Goal: Task Accomplishment & Management: Manage account settings

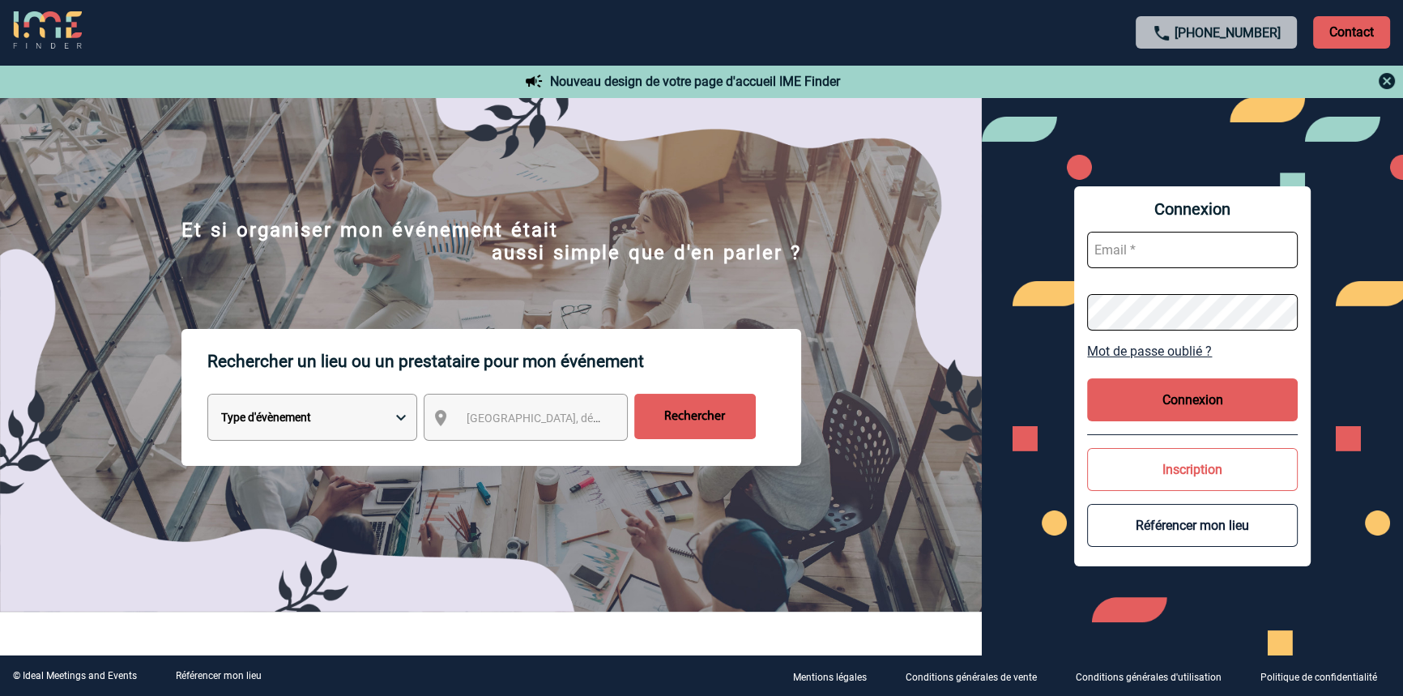
type input "blemonnier@ime-groupe.com"
click at [1142, 399] on button "Connexion" at bounding box center [1192, 399] width 211 height 43
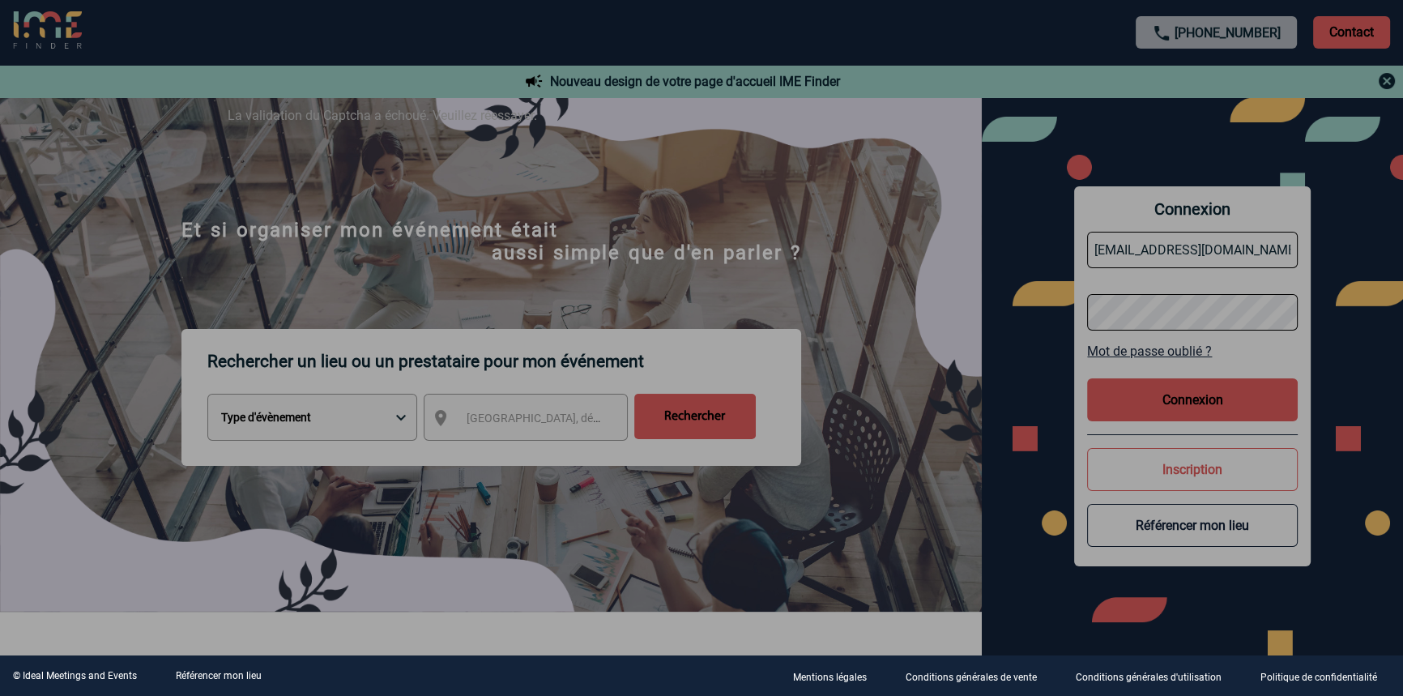
click at [663, 177] on div at bounding box center [701, 348] width 1403 height 696
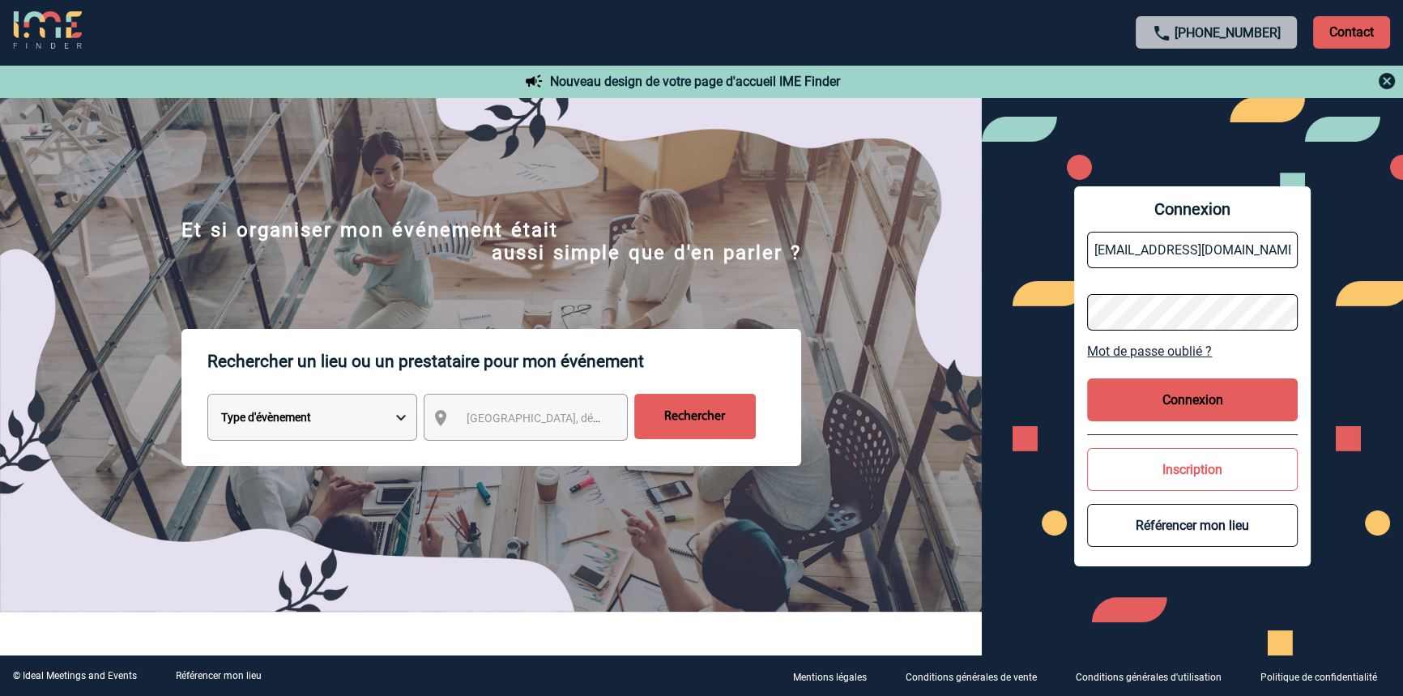
click at [1158, 404] on button "Connexion" at bounding box center [1192, 399] width 211 height 43
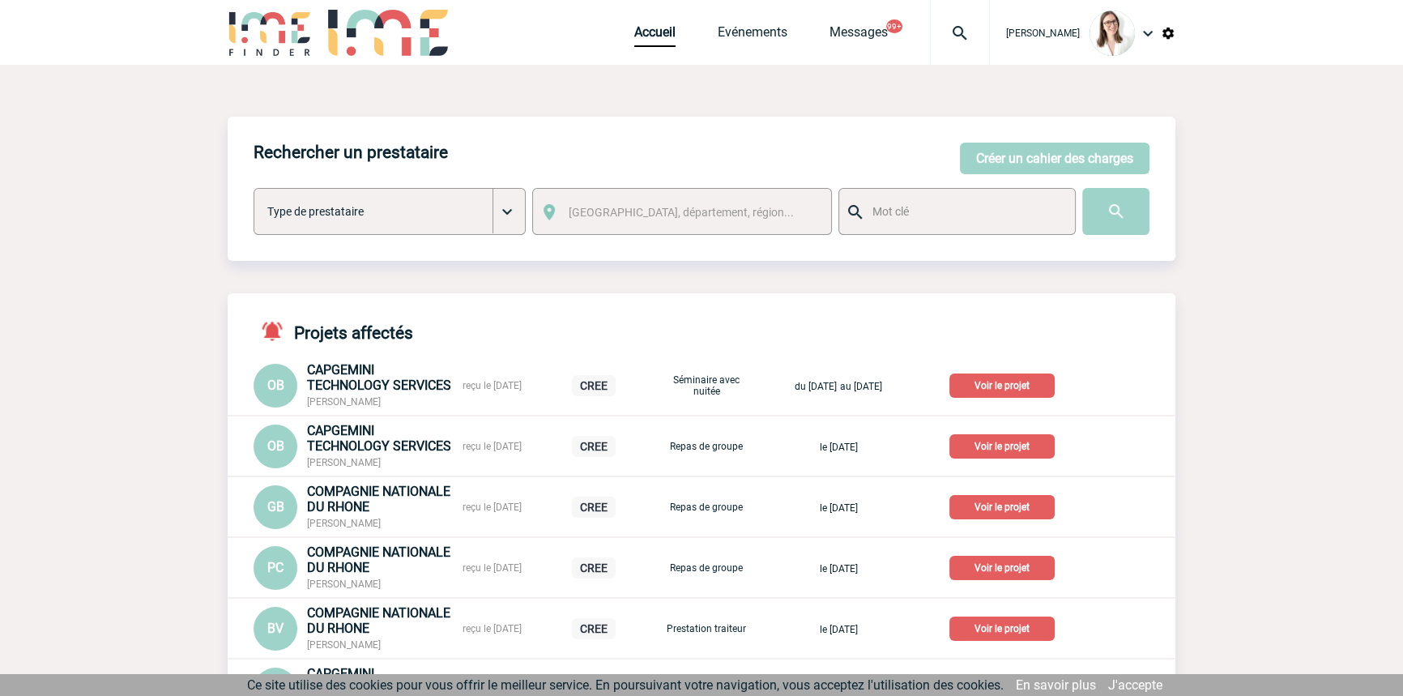
click at [898, 32] on span "Messages" at bounding box center [880, 31] width 100 height 15
click at [931, 34] on img at bounding box center [960, 32] width 58 height 19
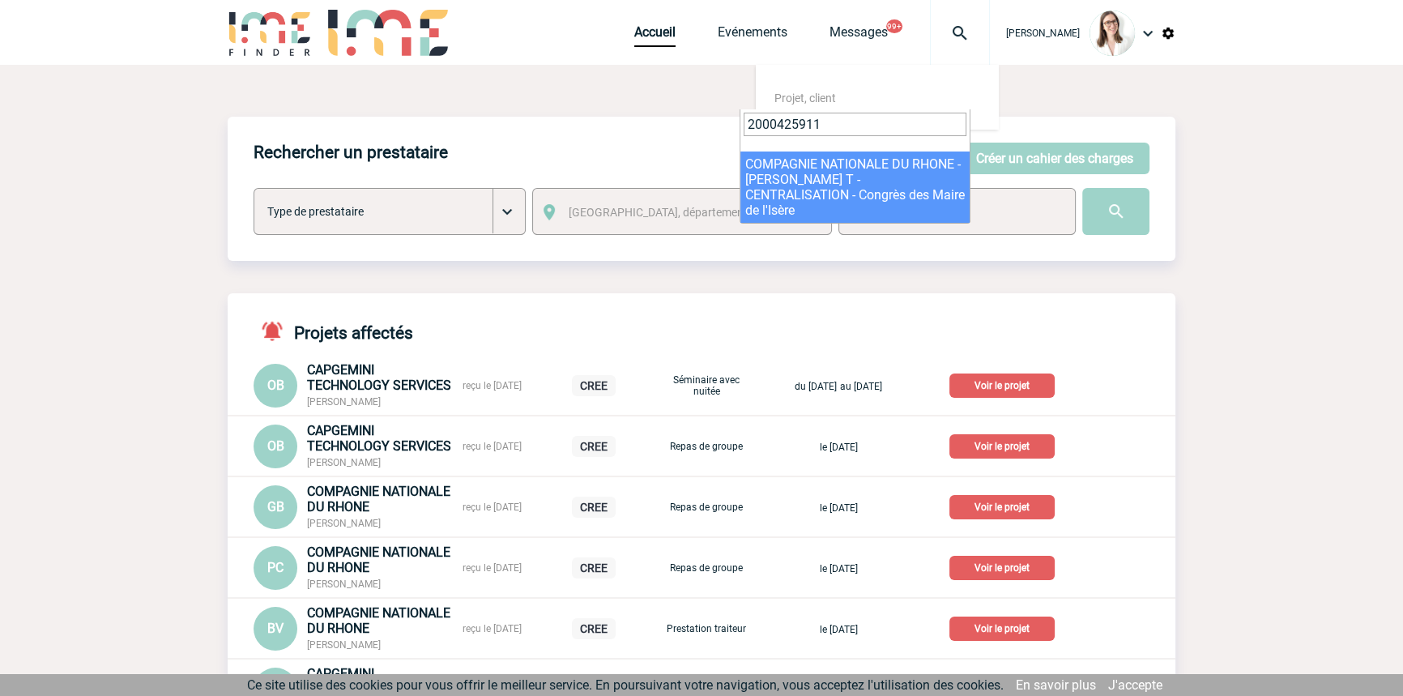
type input "2000425911"
select select "25412"
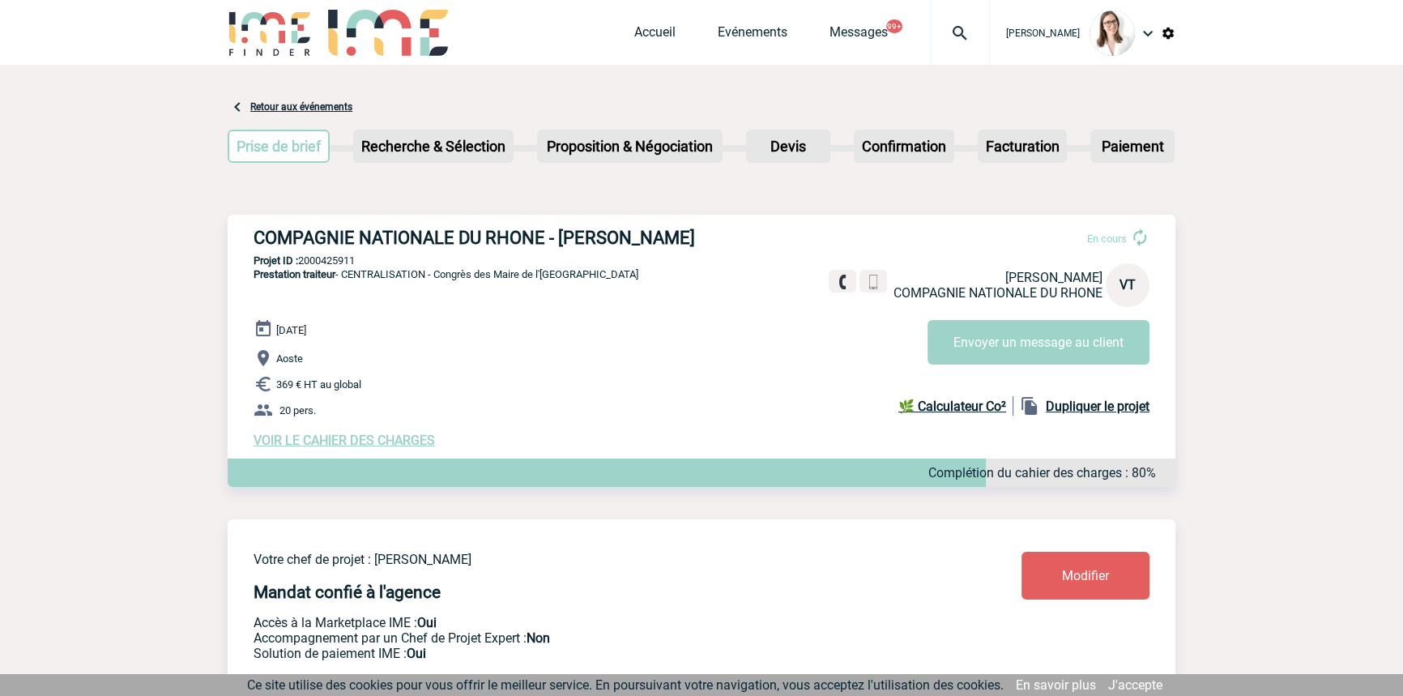
click at [931, 38] on img at bounding box center [960, 32] width 58 height 19
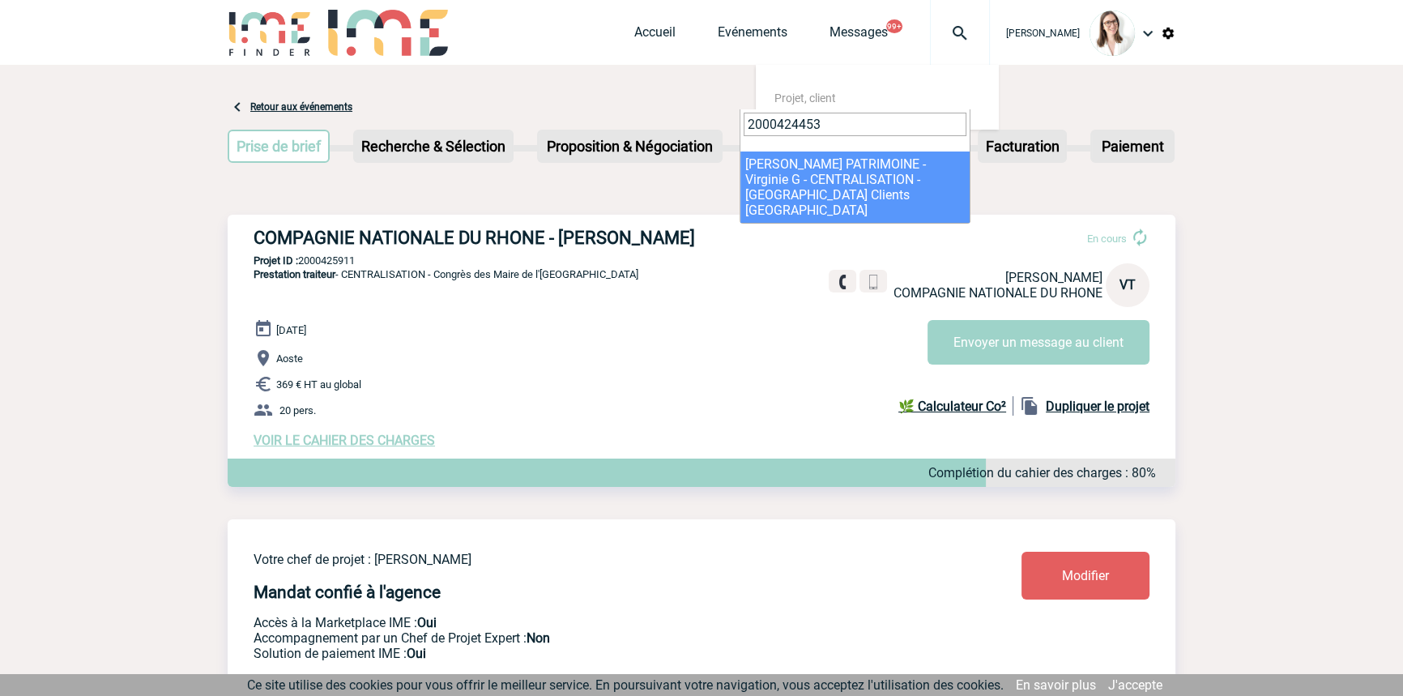
type input "2000424453"
select select "23954"
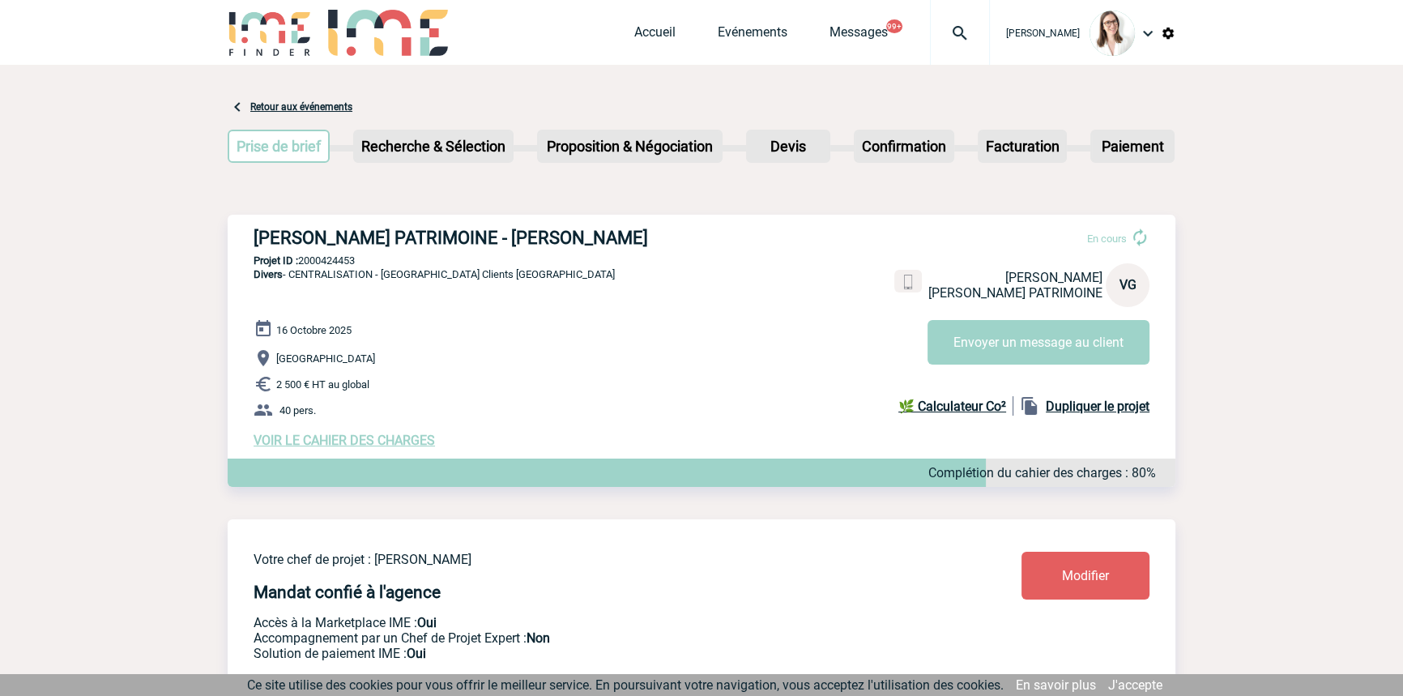
click at [303, 440] on span "VOIR LE CAHIER DES CHARGES" at bounding box center [344, 440] width 181 height 15
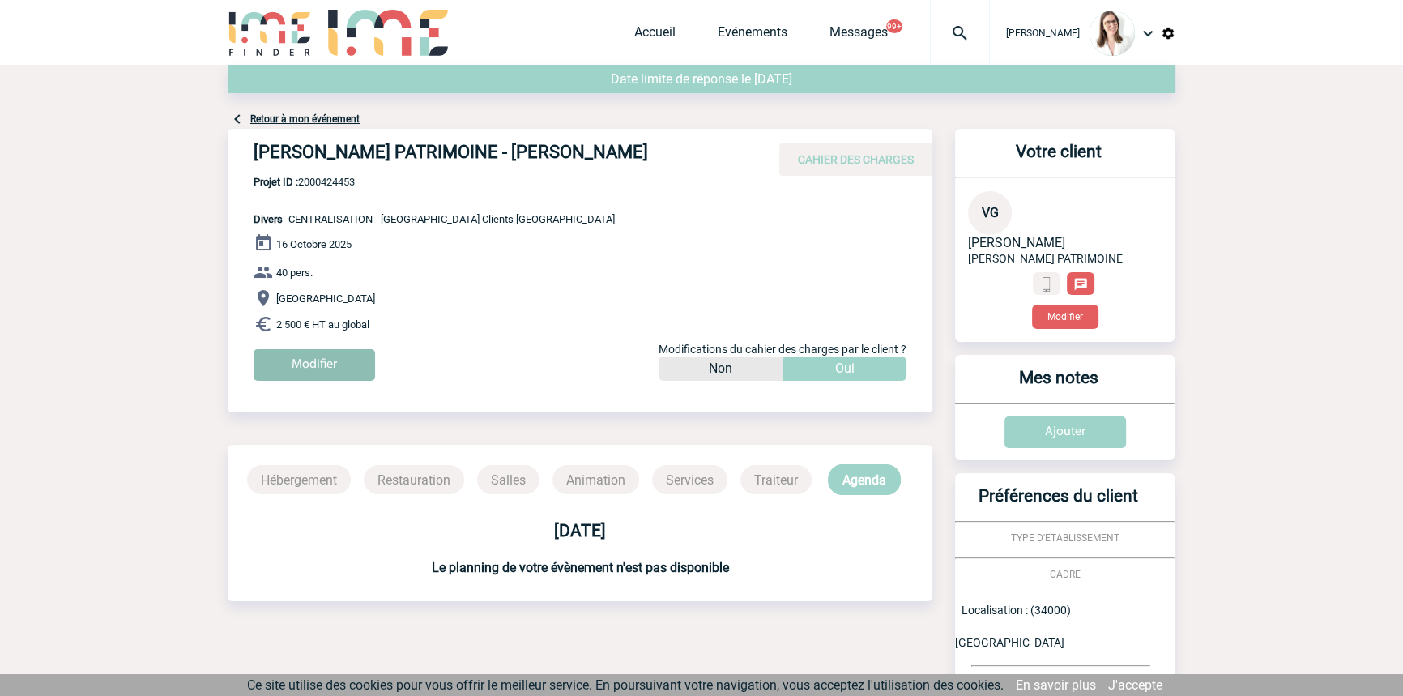
click at [316, 373] on input "Modifier" at bounding box center [315, 365] width 122 height 32
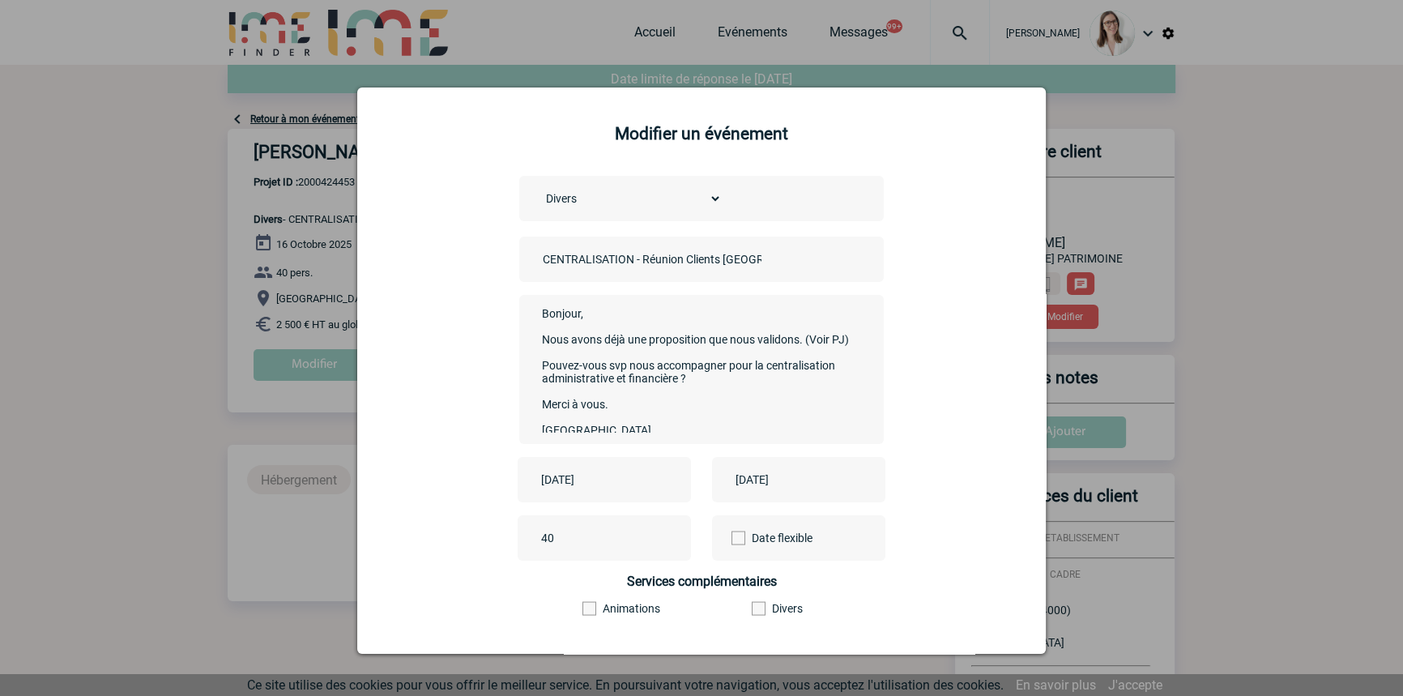
click at [607, 494] on div "2025-10-16" at bounding box center [604, 479] width 173 height 45
click at [606, 490] on input "[DATE]" at bounding box center [593, 479] width 112 height 21
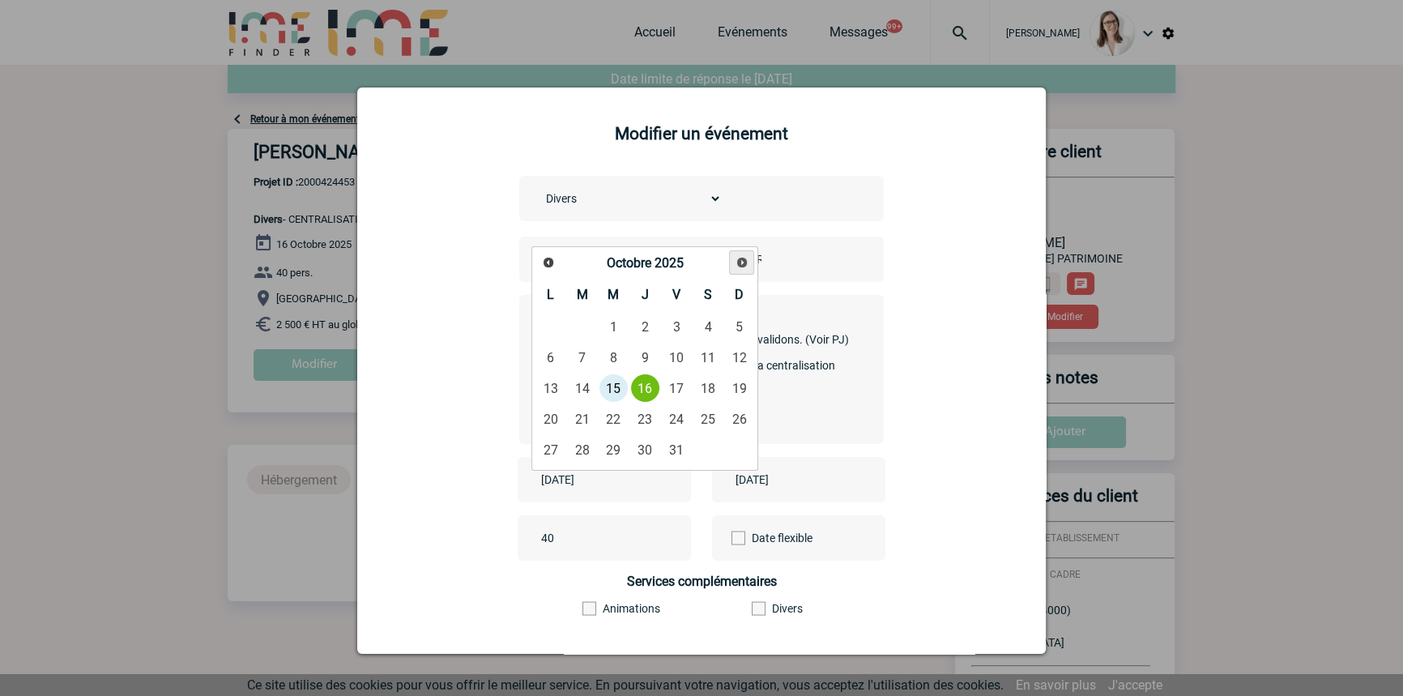
click at [739, 256] on span "Suivant" at bounding box center [742, 262] width 13 height 13
click at [740, 256] on span "Suivant" at bounding box center [742, 262] width 13 height 13
click at [646, 353] on link "11" at bounding box center [645, 357] width 30 height 29
type input "2025-12-11"
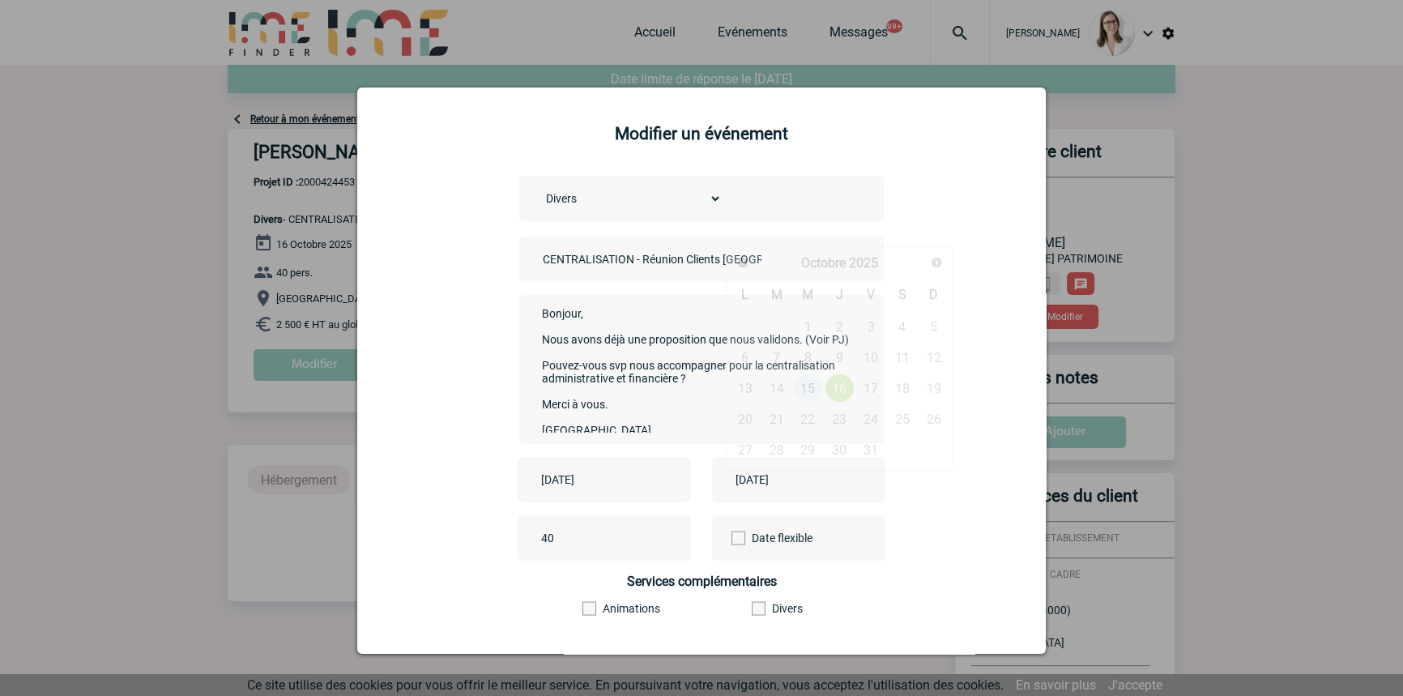
click at [757, 479] on input "2025-10-16" at bounding box center [788, 479] width 112 height 21
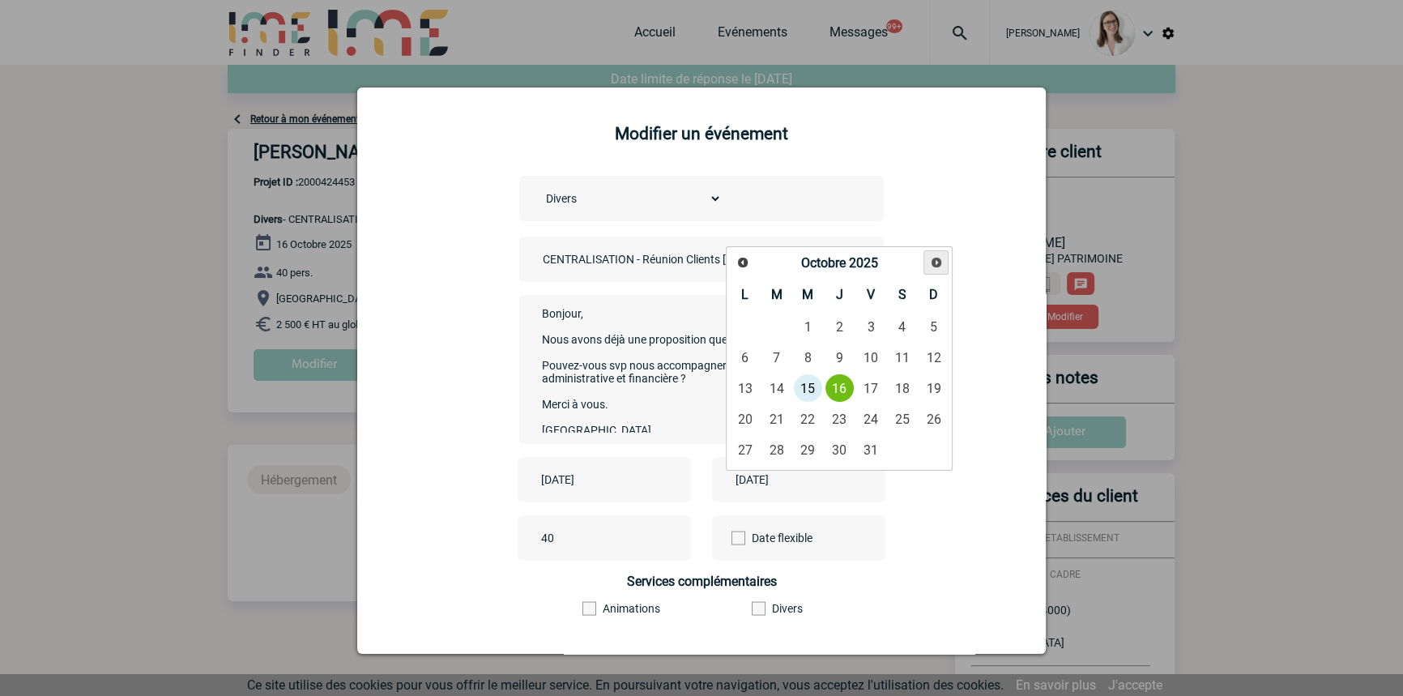
click at [931, 262] on span "Suivant" at bounding box center [936, 262] width 13 height 13
click at [931, 263] on span "Suivant" at bounding box center [936, 262] width 13 height 13
click at [842, 360] on link "11" at bounding box center [840, 357] width 30 height 29
type input "2025-12-11"
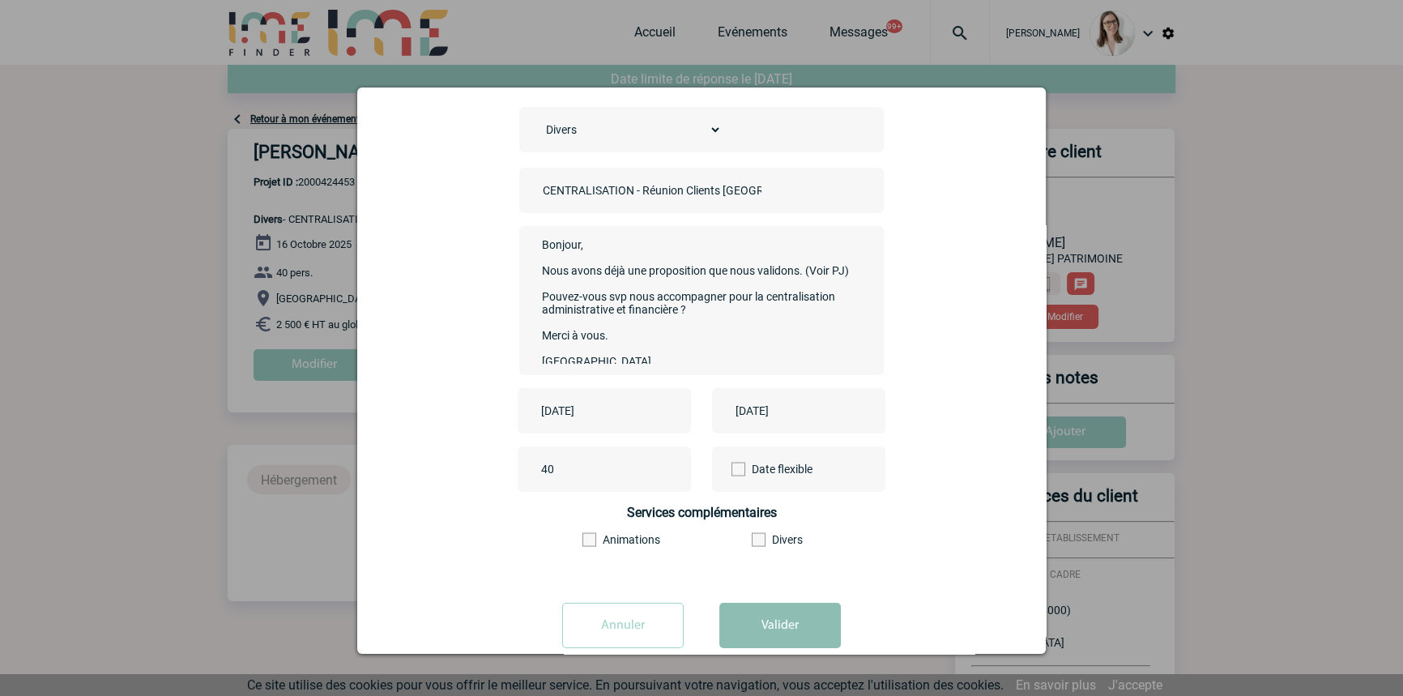
scroll to position [101, 0]
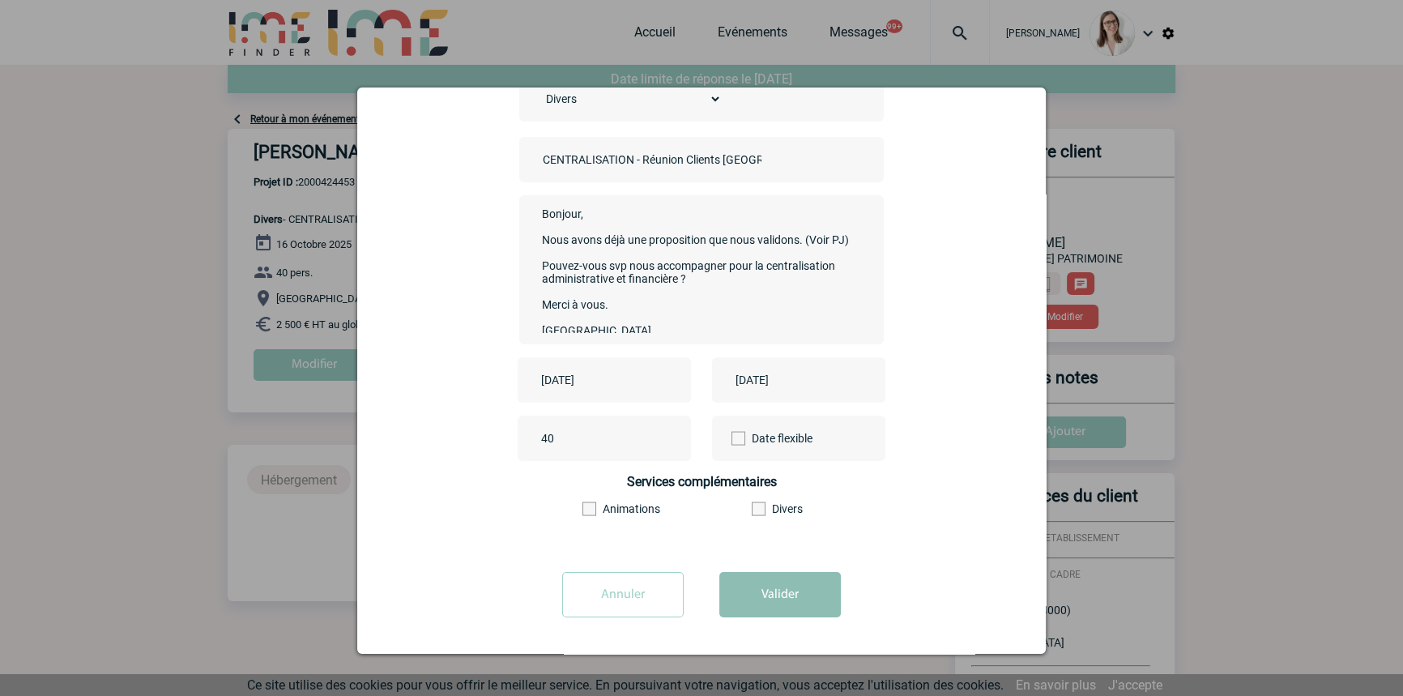
click at [767, 589] on button "Valider" at bounding box center [780, 594] width 122 height 45
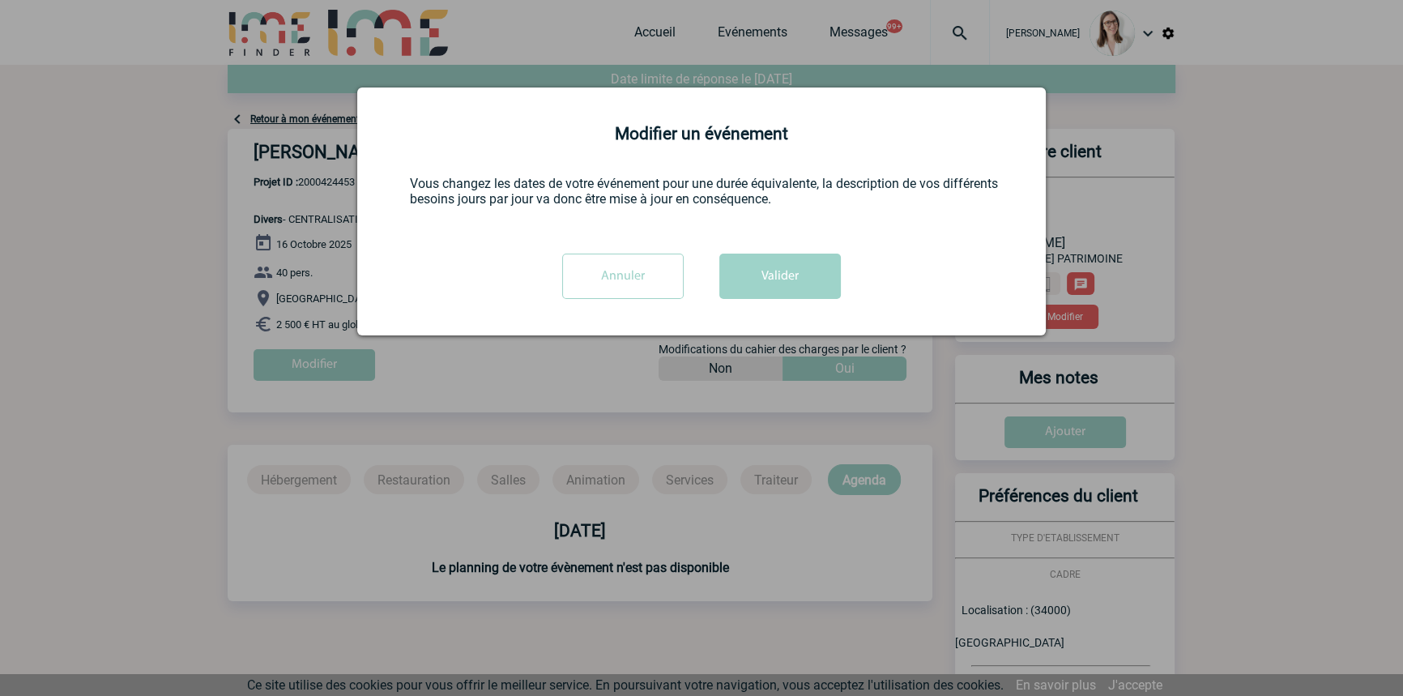
scroll to position [0, 0]
click at [766, 277] on button "Valider" at bounding box center [780, 276] width 122 height 45
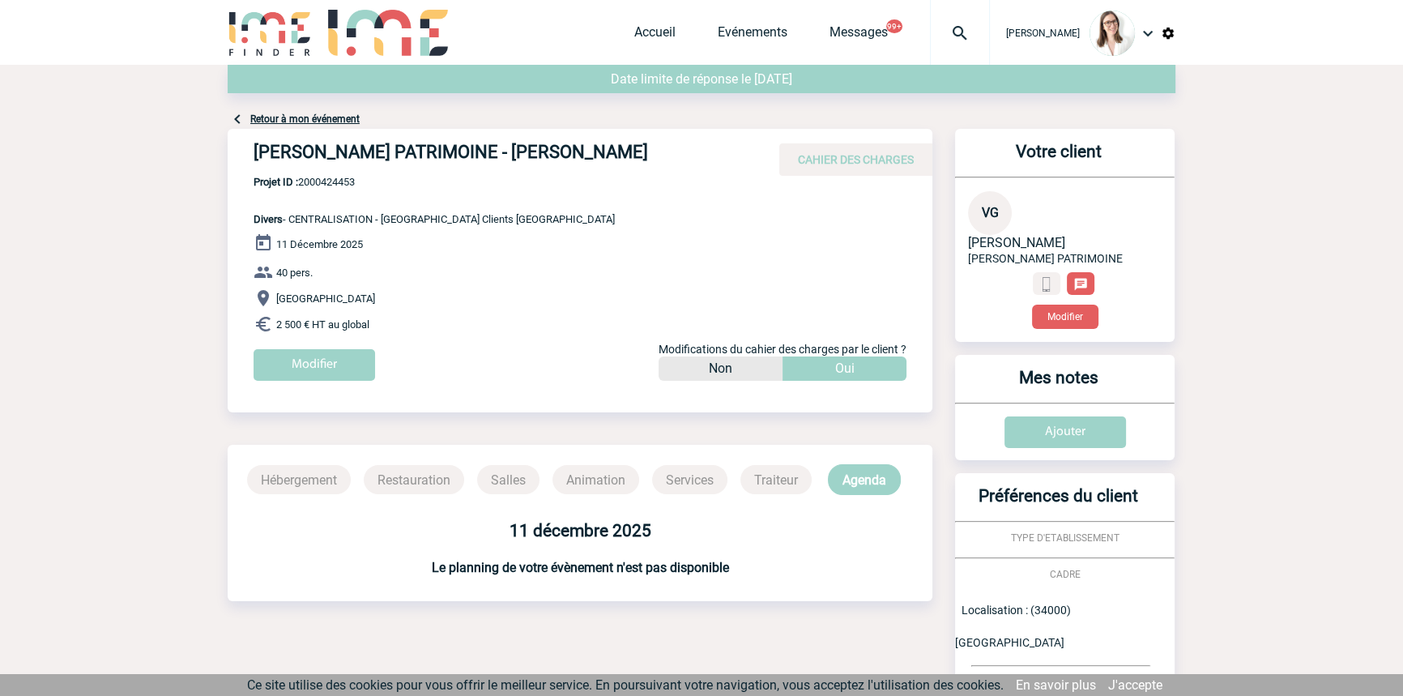
click at [931, 27] on img at bounding box center [960, 32] width 58 height 19
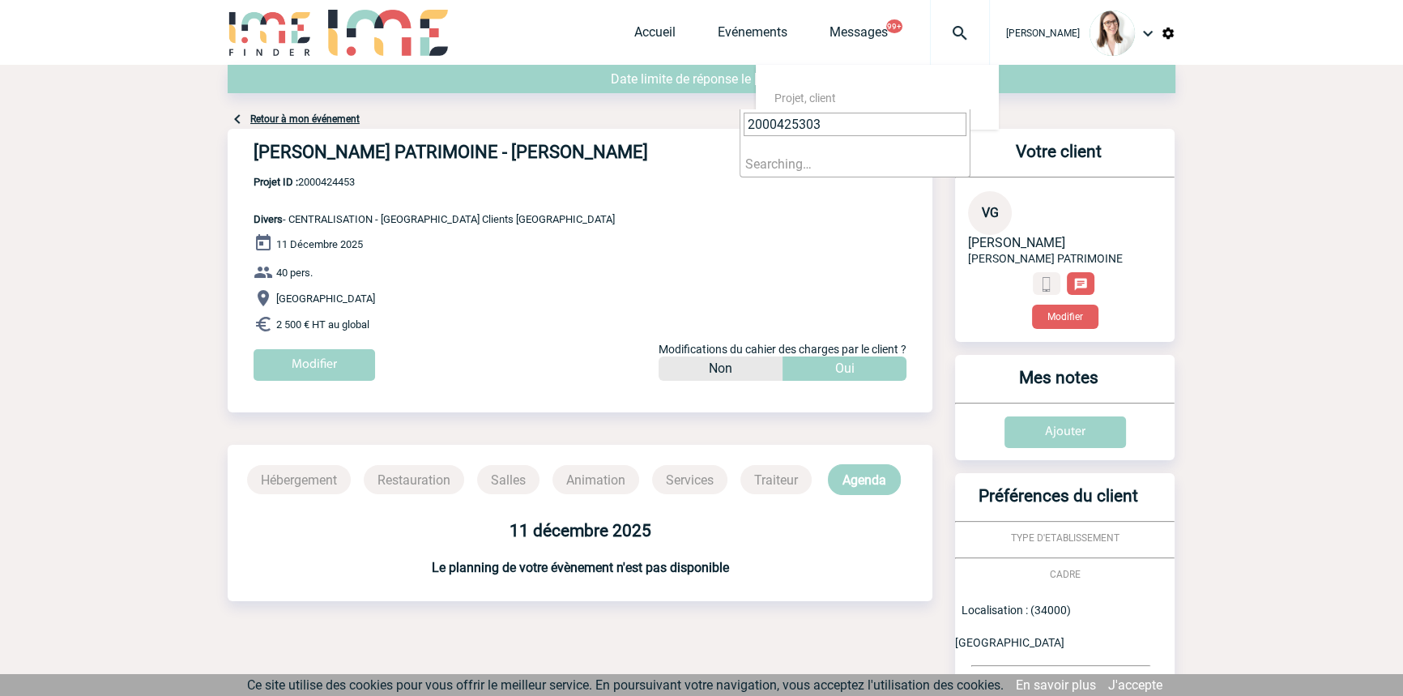
type input "2000425303"
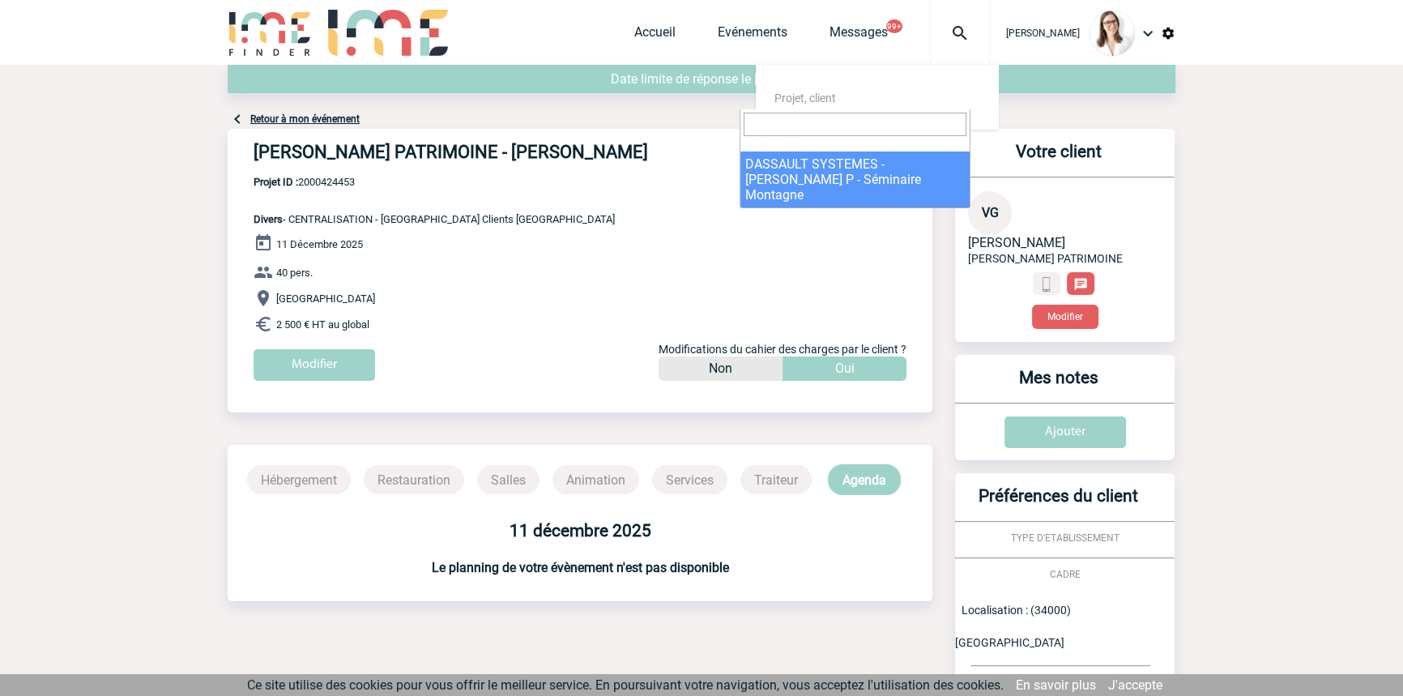
select select "24804"
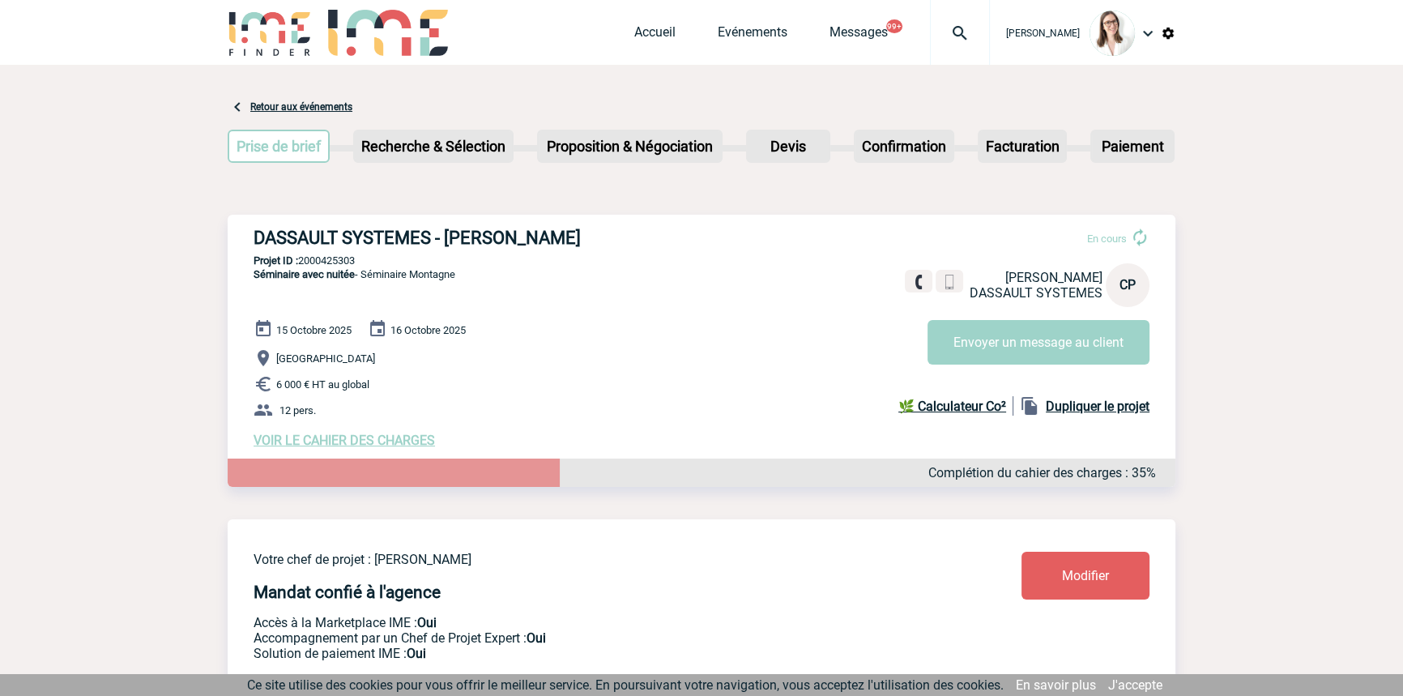
click at [367, 448] on span "VOIR LE CAHIER DES CHARGES" at bounding box center [344, 440] width 181 height 15
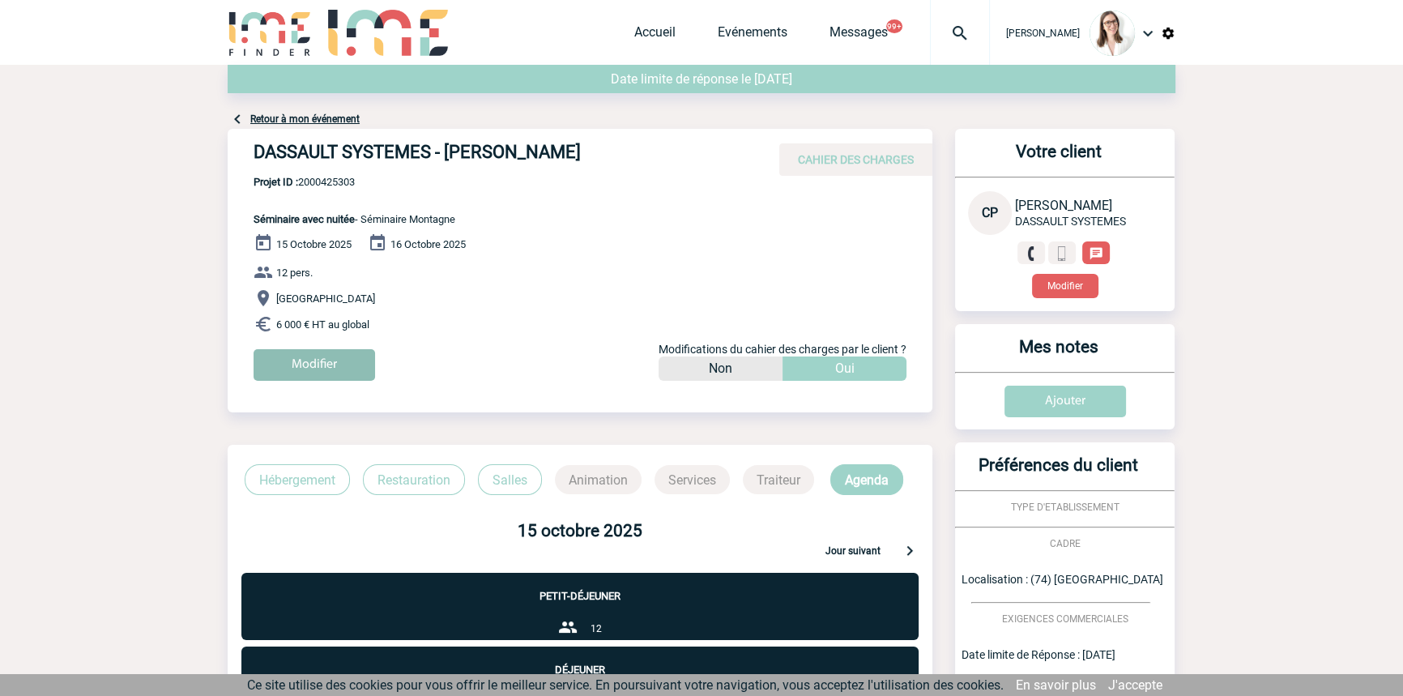
click at [357, 365] on input "Modifier" at bounding box center [315, 365] width 122 height 32
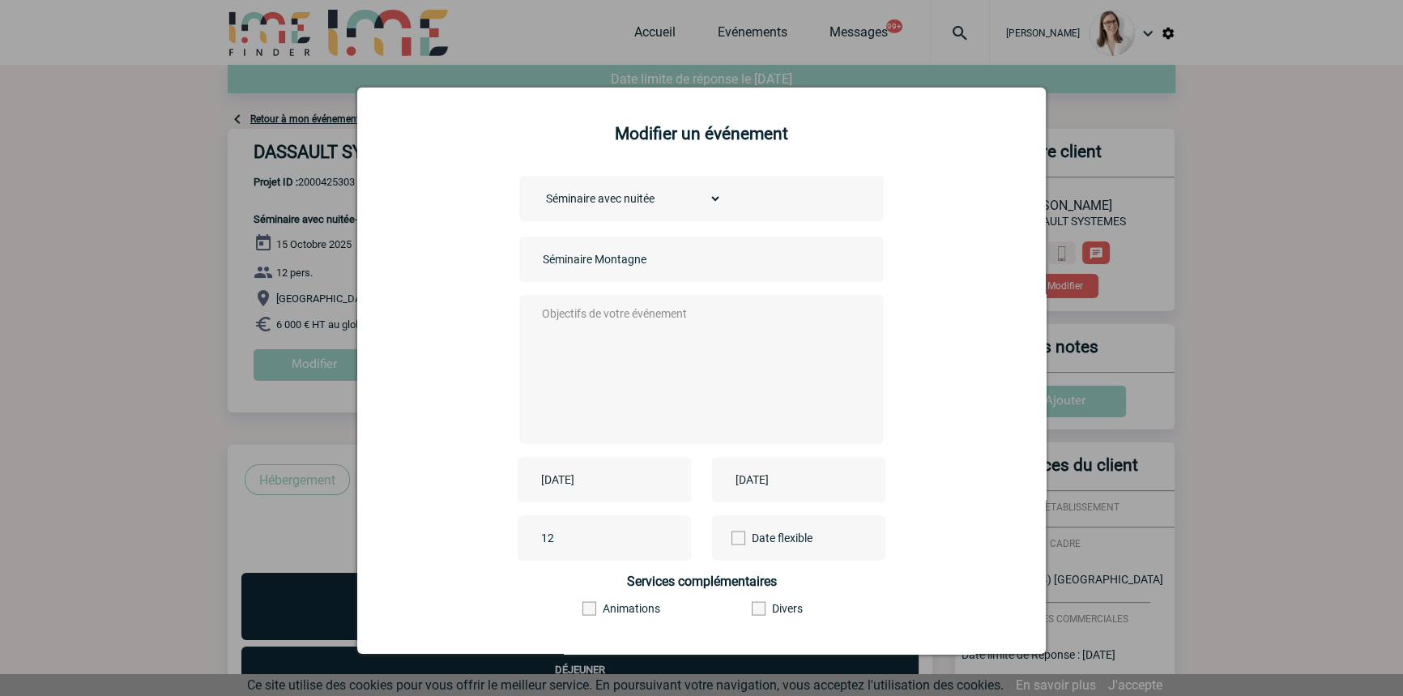
click at [618, 467] on div "[DATE]" at bounding box center [604, 479] width 173 height 45
click at [617, 478] on input "[DATE]" at bounding box center [593, 479] width 112 height 21
click at [738, 258] on span "Suivant" at bounding box center [742, 262] width 13 height 13
click at [618, 420] on link "19" at bounding box center [614, 418] width 30 height 29
type input "2025-11-19"
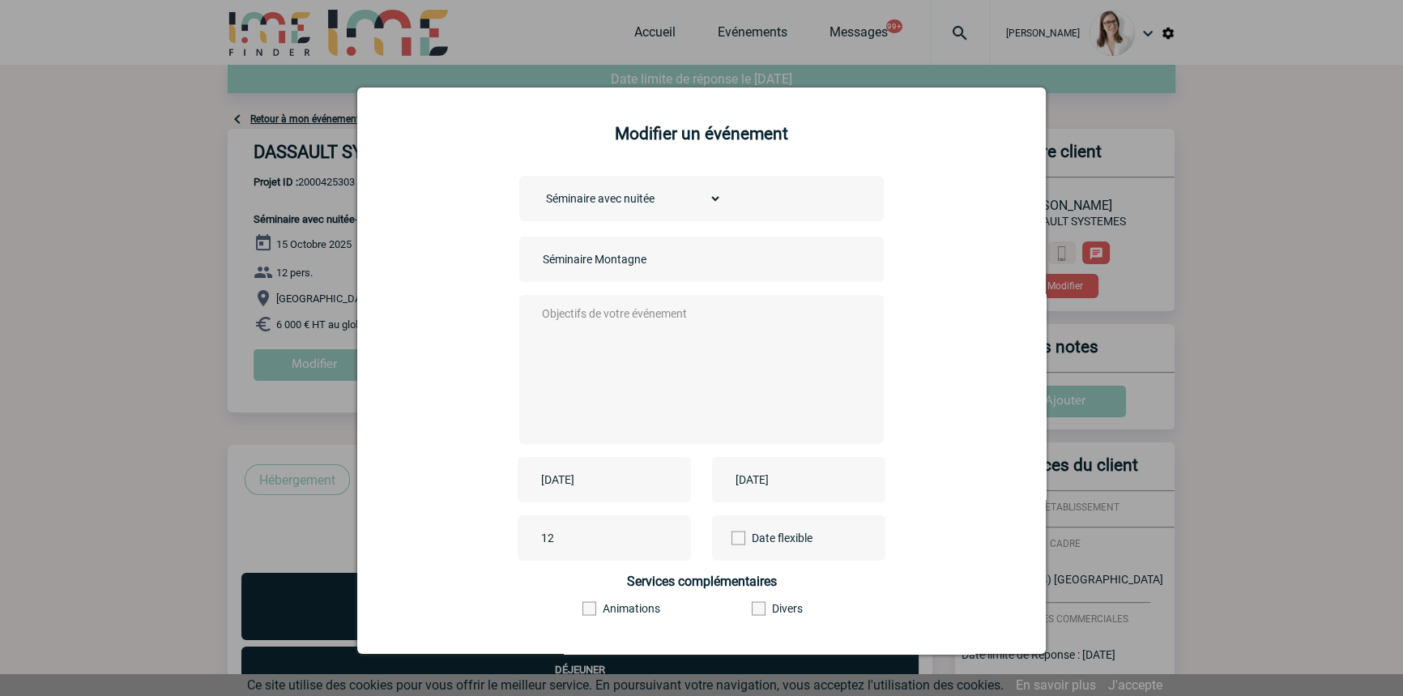
click at [740, 475] on input "2025-10-16" at bounding box center [788, 479] width 112 height 21
click at [747, 481] on input "2025-10-16" at bounding box center [788, 479] width 112 height 21
click at [934, 259] on span "Suivant" at bounding box center [936, 262] width 13 height 13
click at [837, 425] on link "20" at bounding box center [840, 418] width 30 height 29
type input "2025-11-20"
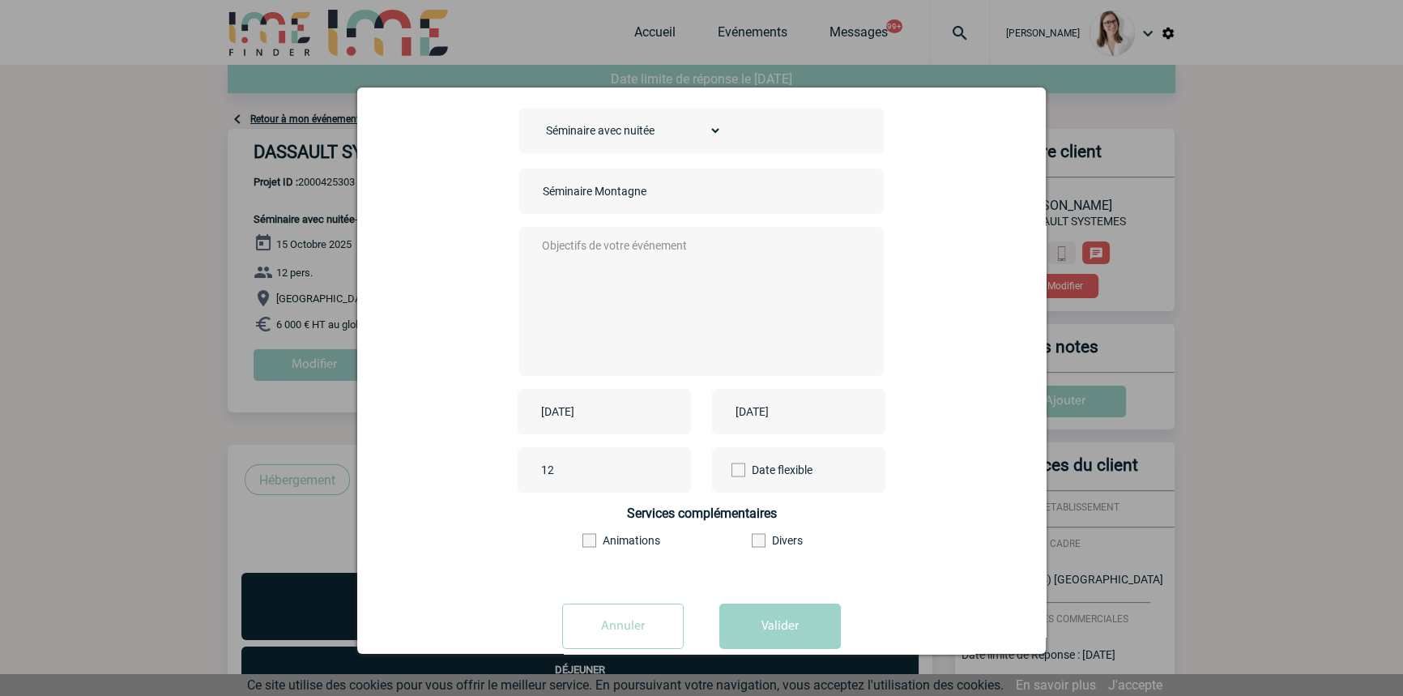
scroll to position [101, 0]
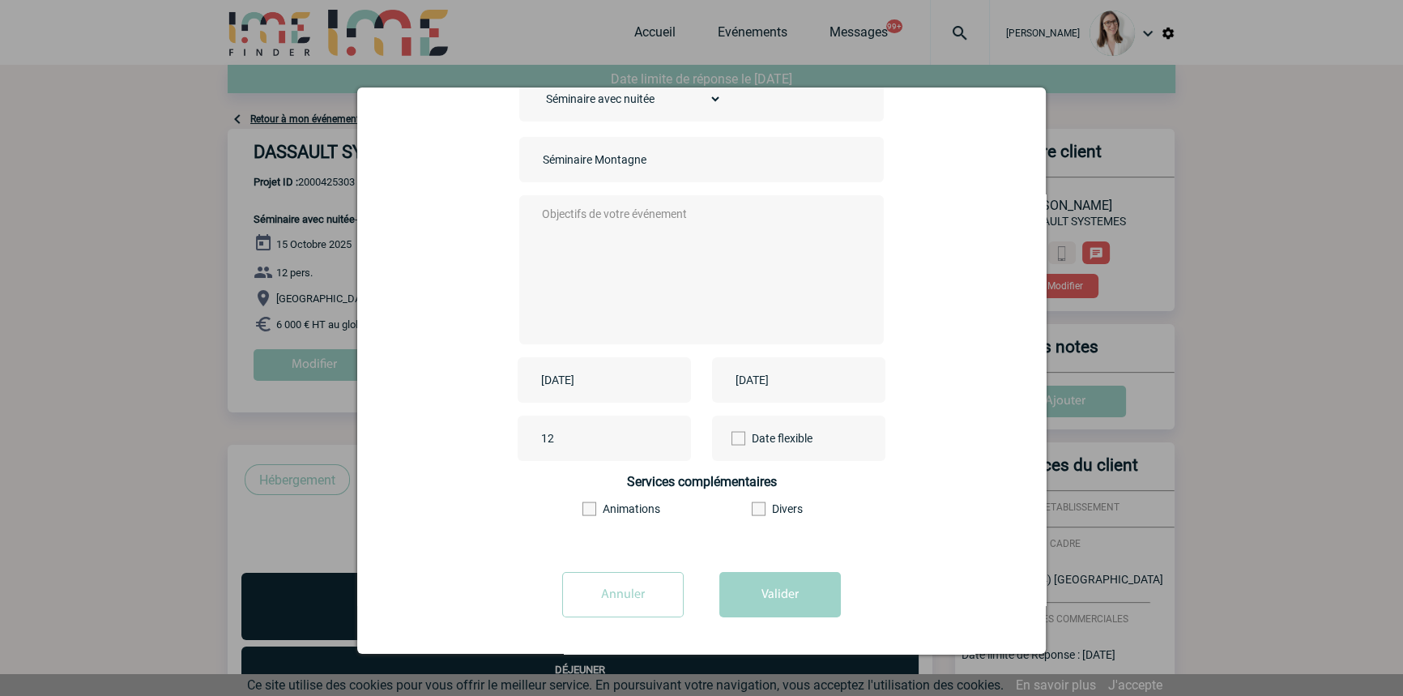
click at [689, 305] on textarea at bounding box center [698, 268] width 320 height 130
type textarea "/"
click at [762, 588] on button "Valider" at bounding box center [780, 594] width 122 height 45
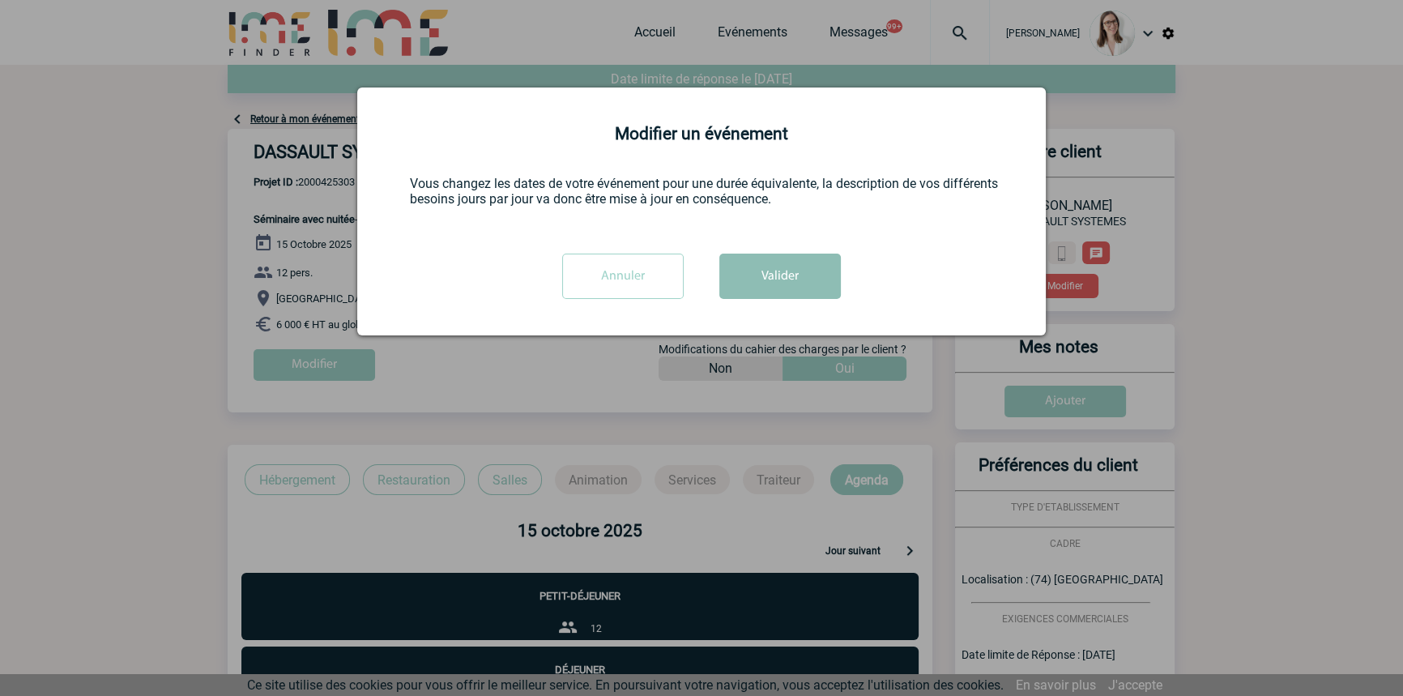
click at [727, 266] on button "Valider" at bounding box center [780, 276] width 122 height 45
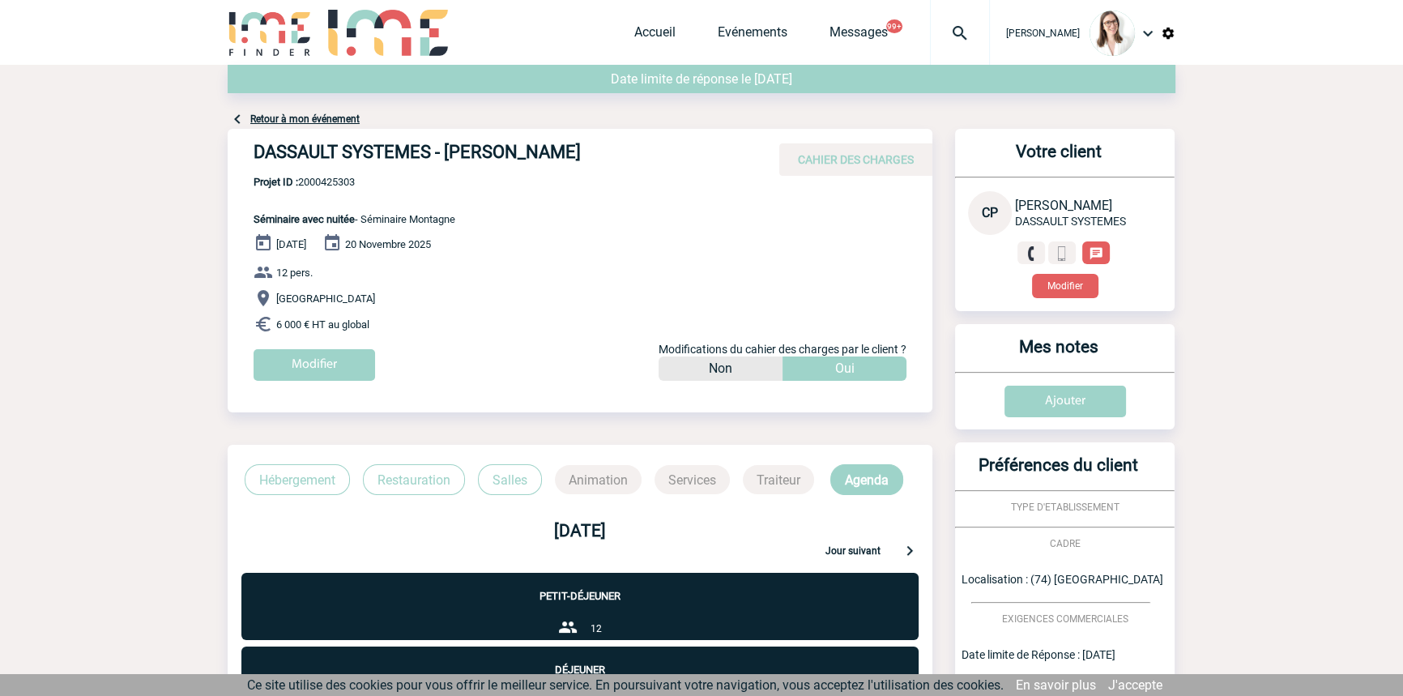
click at [931, 35] on img at bounding box center [960, 32] width 58 height 19
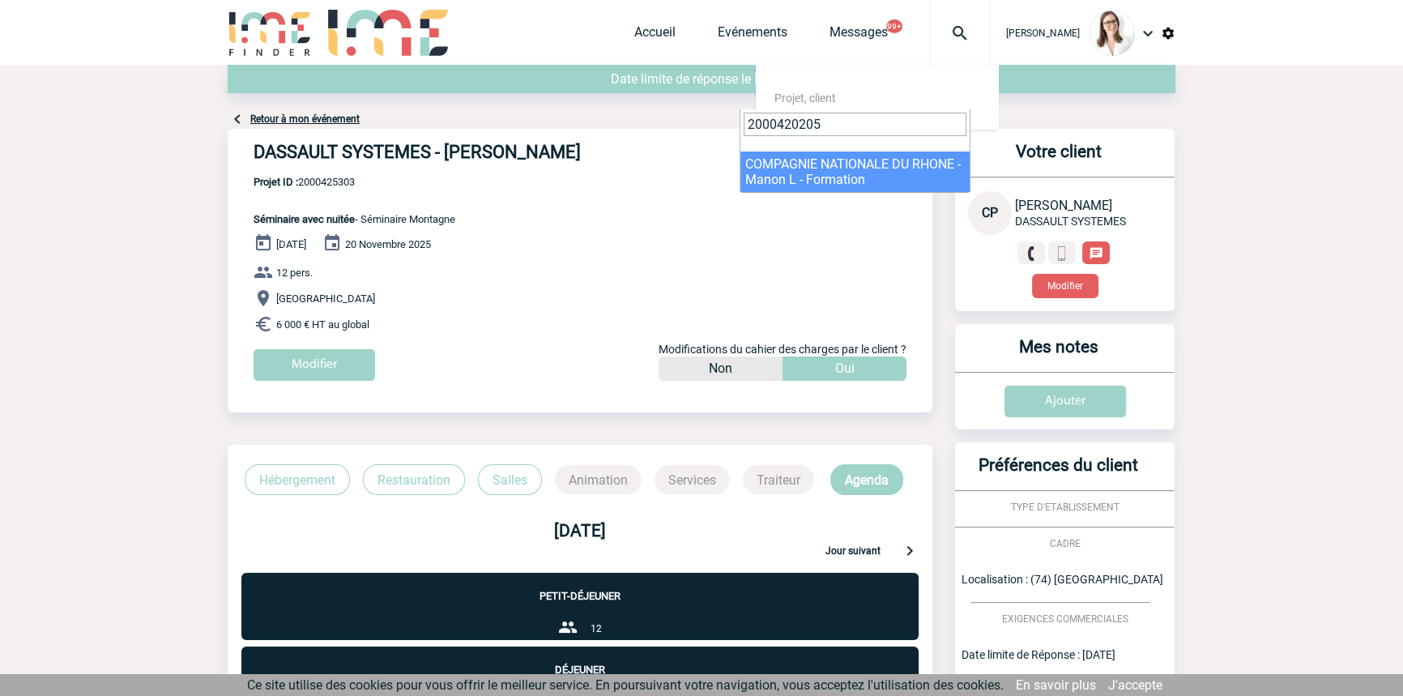
type input "2000420205"
select select "19706"
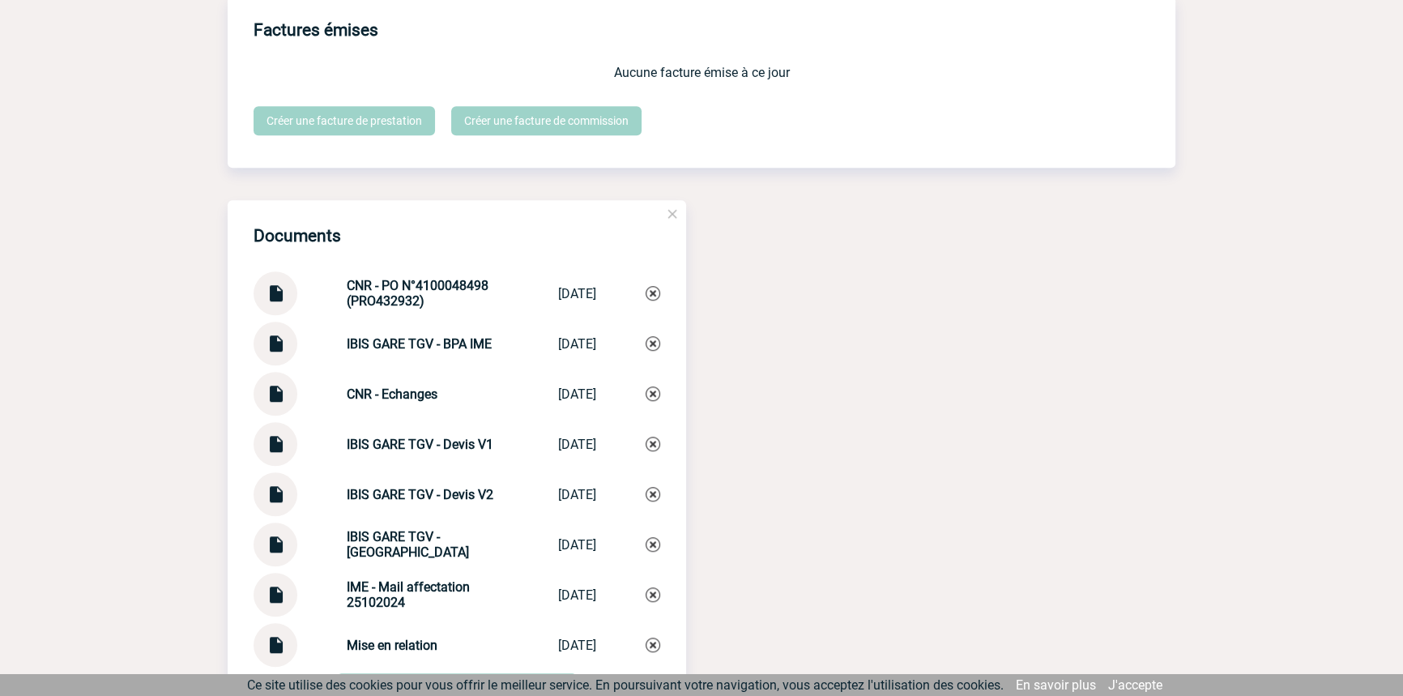
scroll to position [1713, 0]
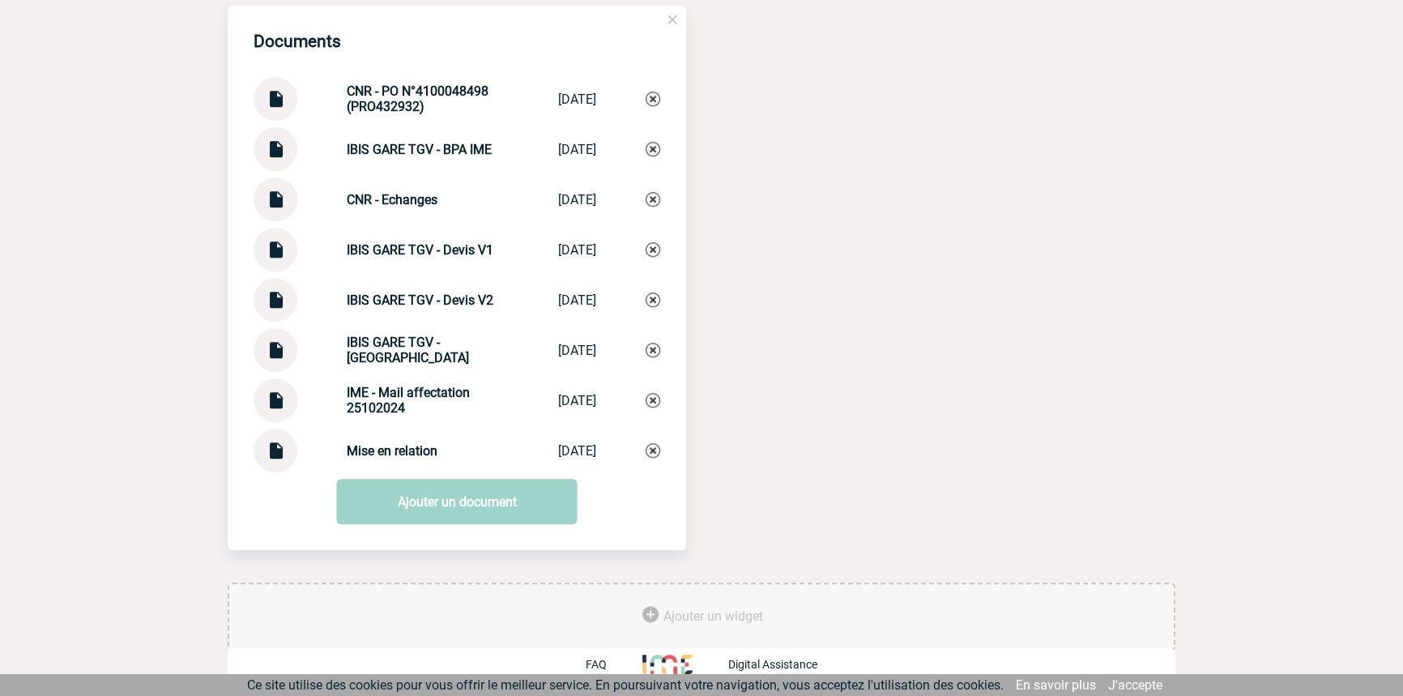
click at [388, 456] on strong "Mise en relation" at bounding box center [392, 450] width 91 height 15
click at [388, 454] on strong "Mise en relation" at bounding box center [392, 450] width 91 height 15
click at [347, 454] on strong "Mise en relation" at bounding box center [392, 450] width 91 height 15
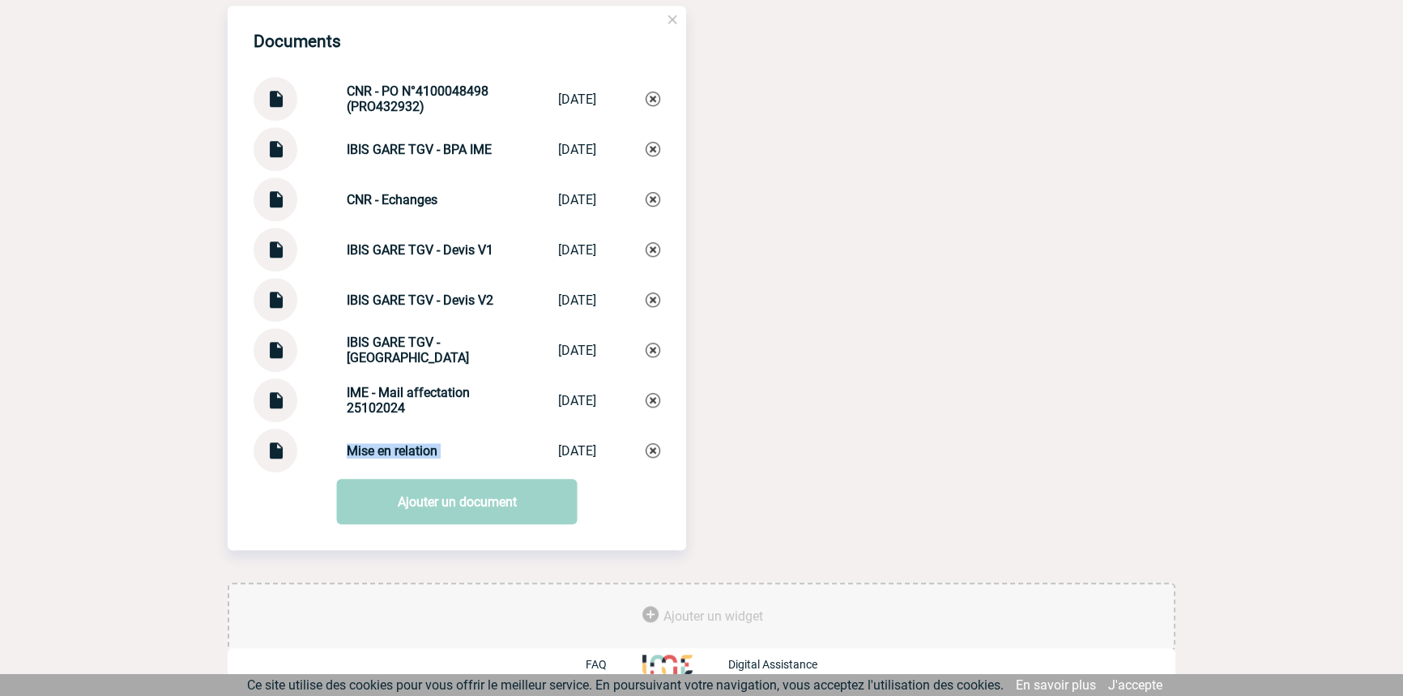
drag, startPoint x: 347, startPoint y: 454, endPoint x: 488, endPoint y: 453, distance: 141.0
click at [348, 454] on strong "Mise en relation" at bounding box center [392, 450] width 91 height 15
copy div "Mise en relation Mise en relation"
click at [646, 447] on img at bounding box center [653, 450] width 15 height 15
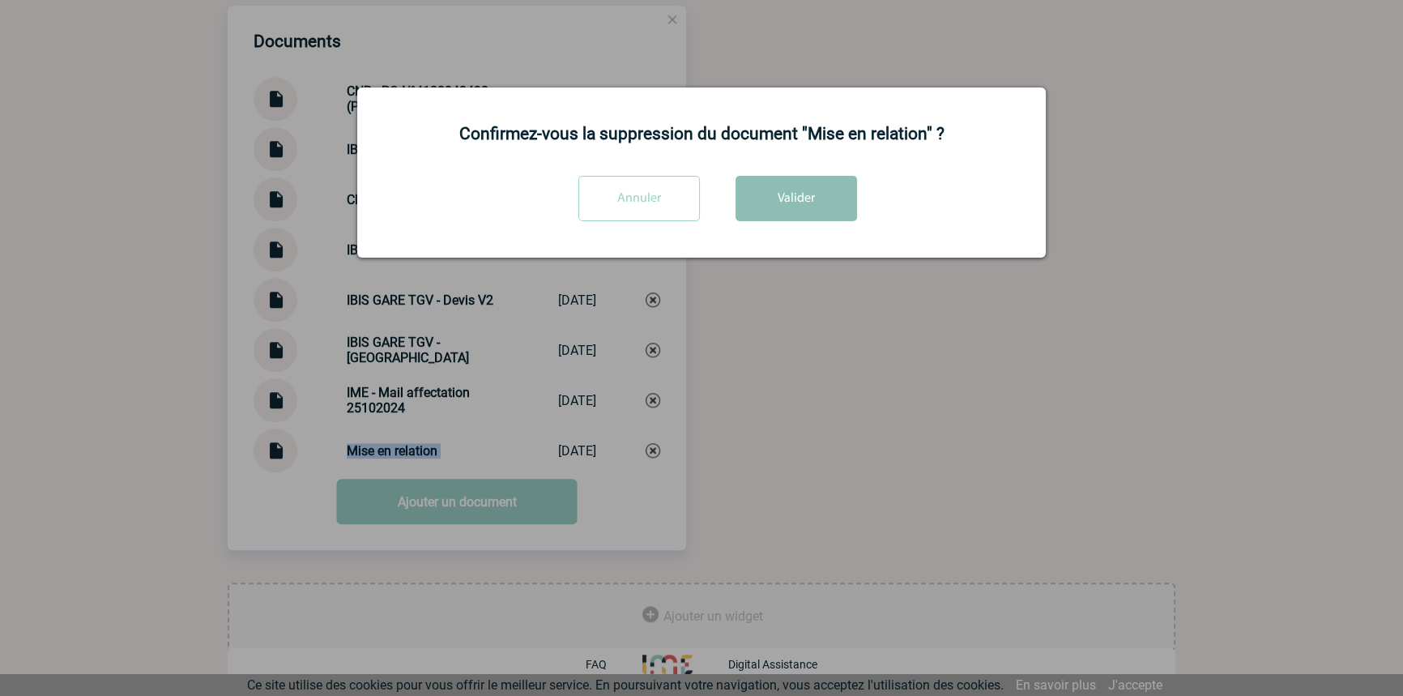
click at [801, 201] on button "Valider" at bounding box center [797, 198] width 122 height 45
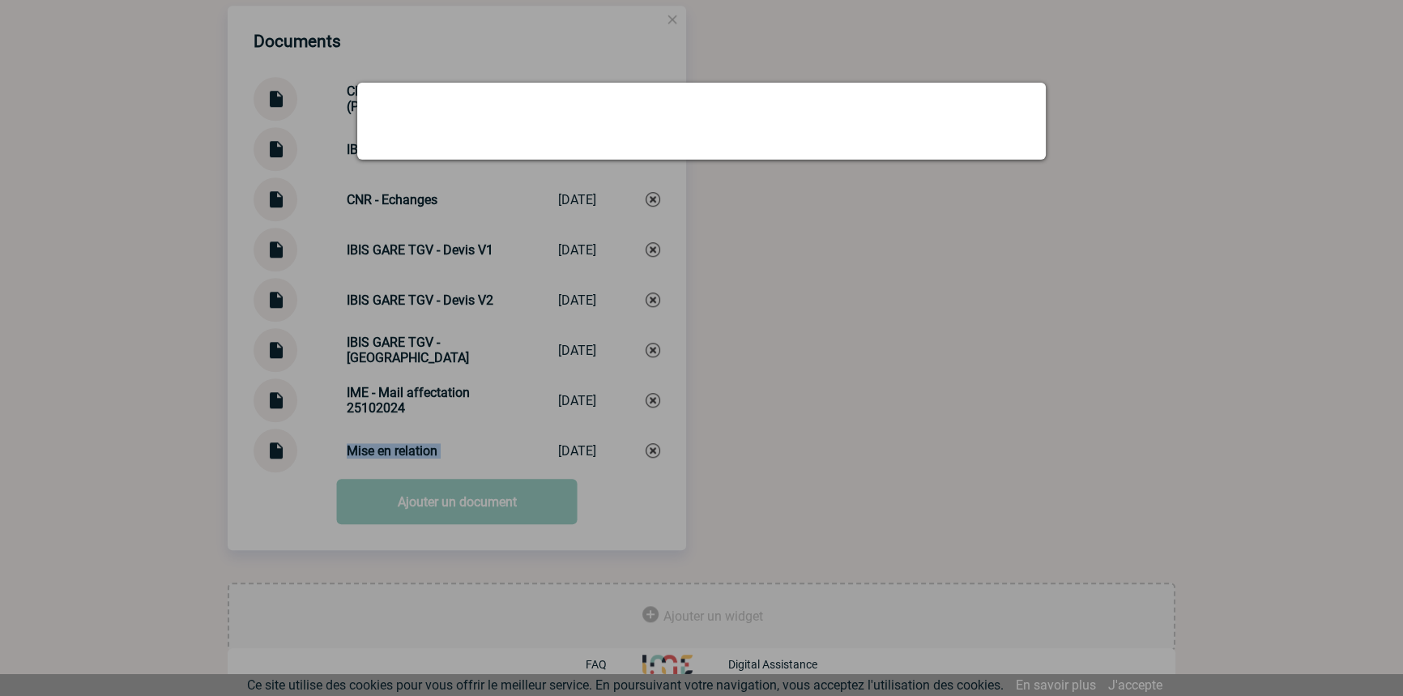
scroll to position [1661, 0]
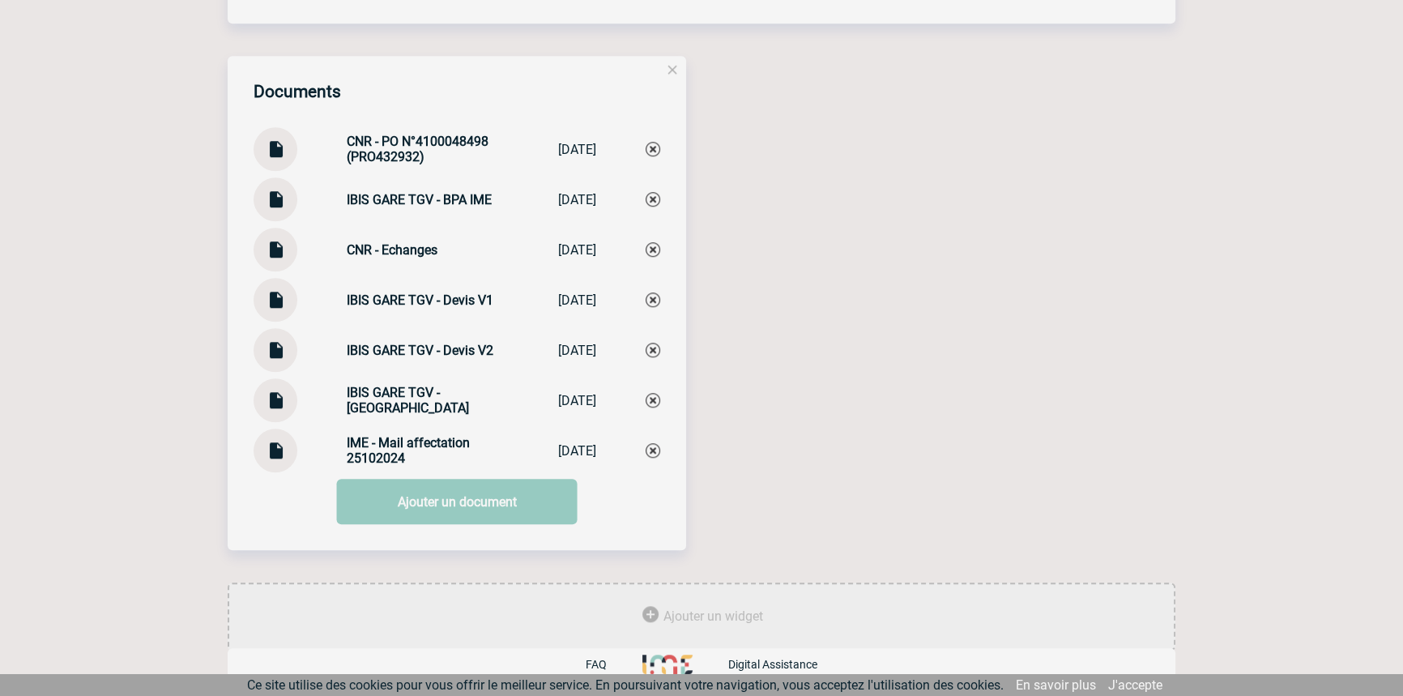
click at [388, 509] on link "Ajouter un document" at bounding box center [457, 501] width 241 height 45
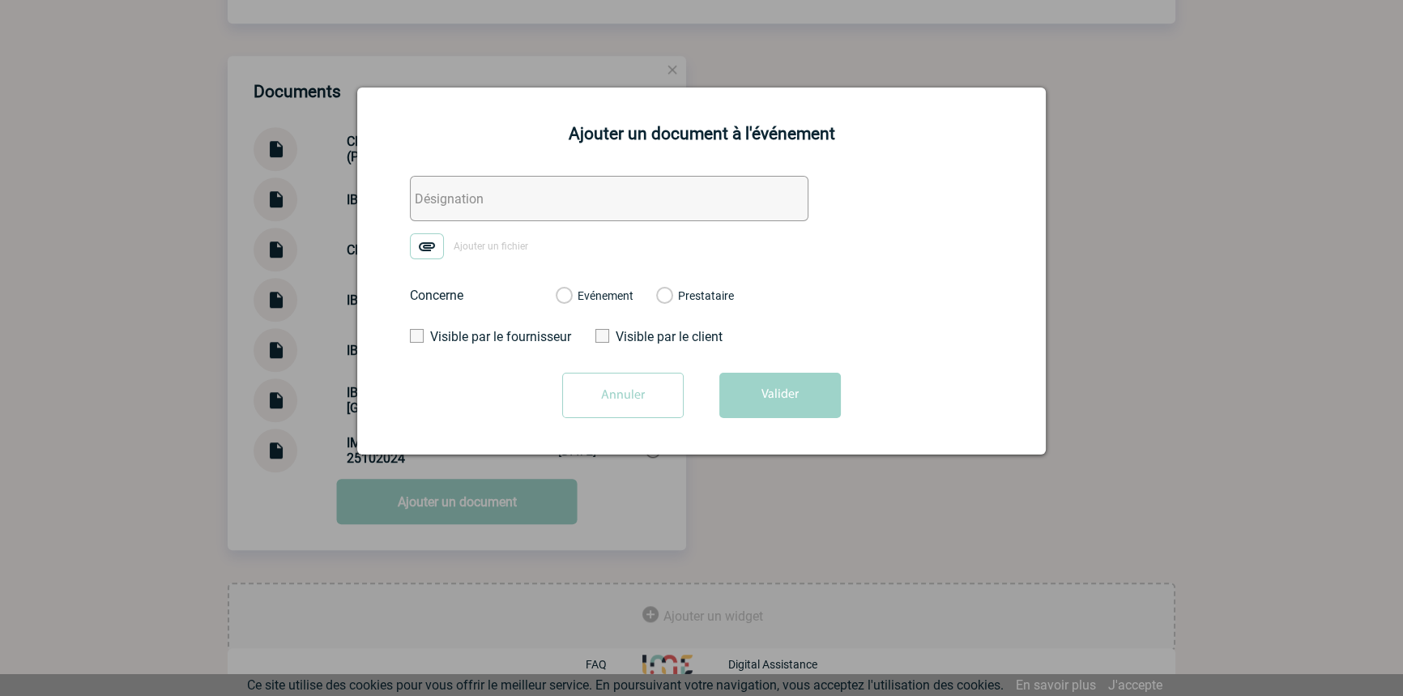
click at [423, 204] on input "text" at bounding box center [609, 198] width 399 height 45
paste input "Mise en relation"
type input "Mise en relation"
click at [430, 245] on img at bounding box center [427, 246] width 34 height 26
click at [0, 0] on input "Ajouter un fichier" at bounding box center [0, 0] width 0 height 0
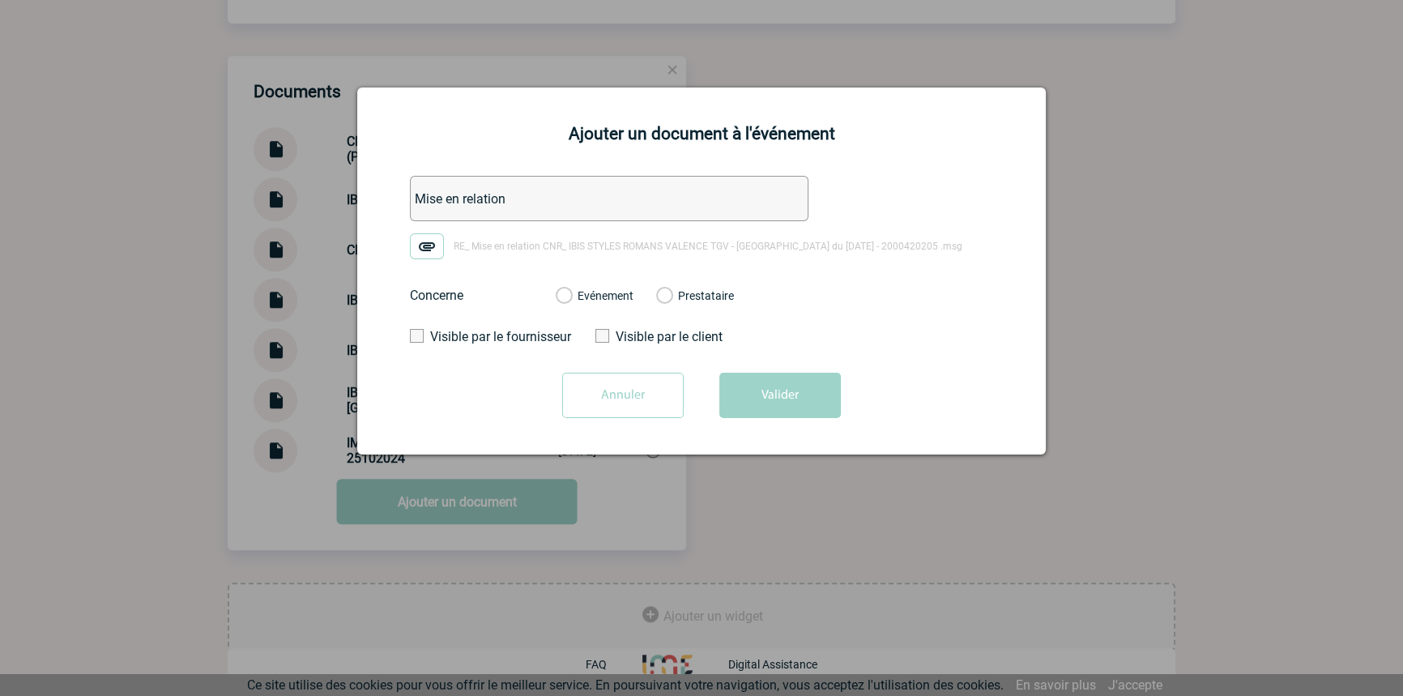
click at [571, 299] on label "Evénement" at bounding box center [563, 296] width 15 height 15
click at [0, 0] on input "Evénement" at bounding box center [0, 0] width 0 height 0
click at [761, 388] on button "Valider" at bounding box center [780, 395] width 122 height 45
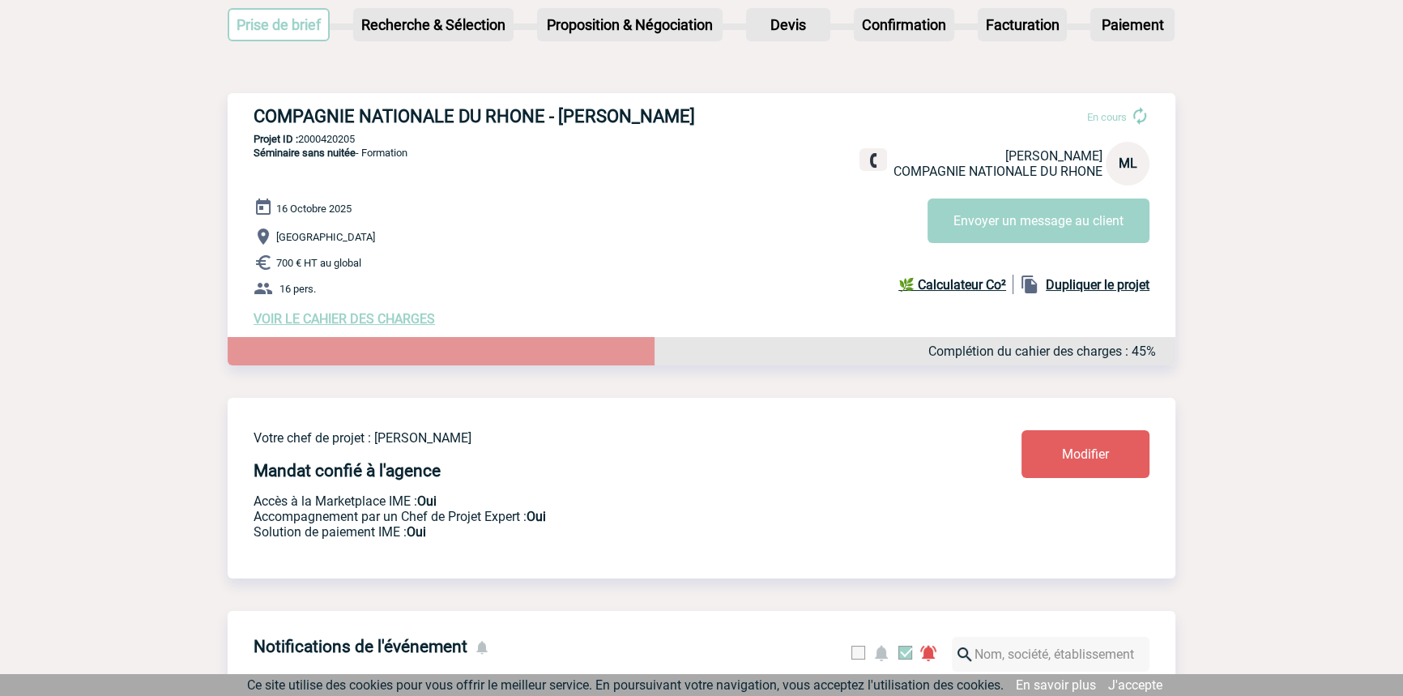
scroll to position [0, 0]
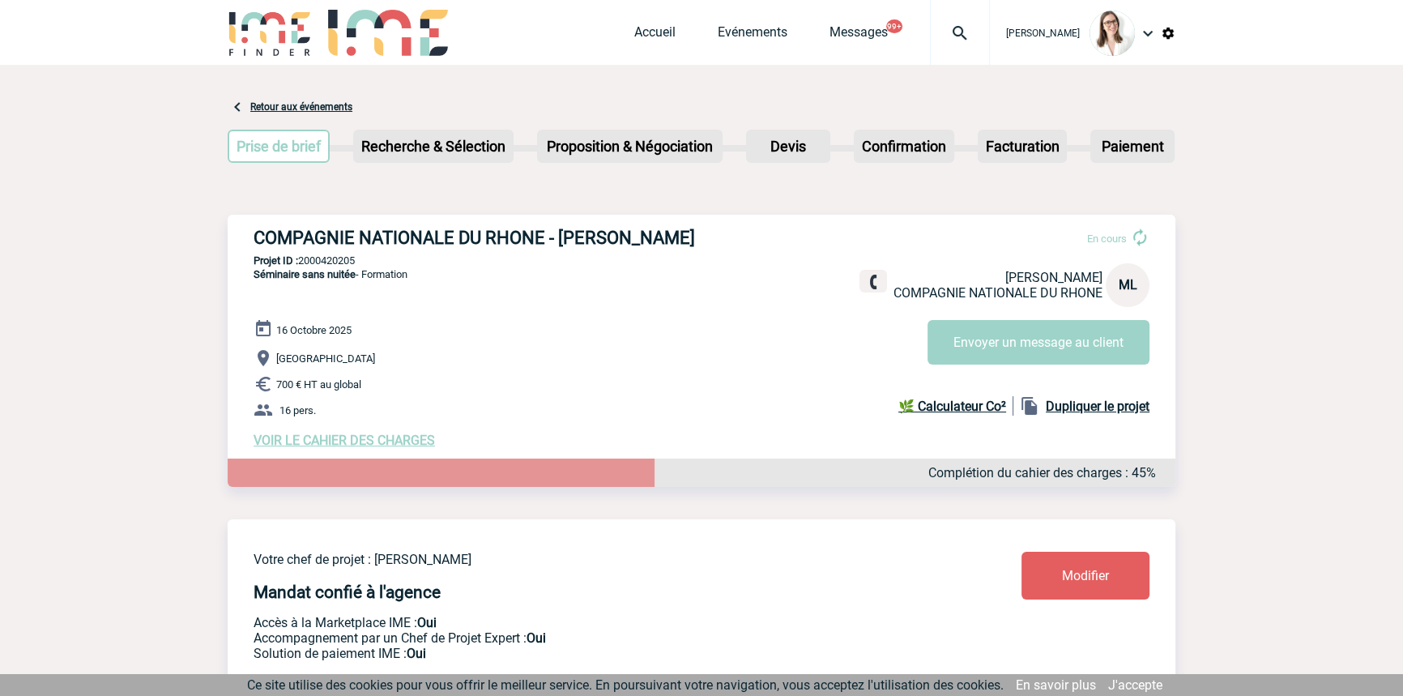
click at [961, 26] on img at bounding box center [960, 32] width 58 height 19
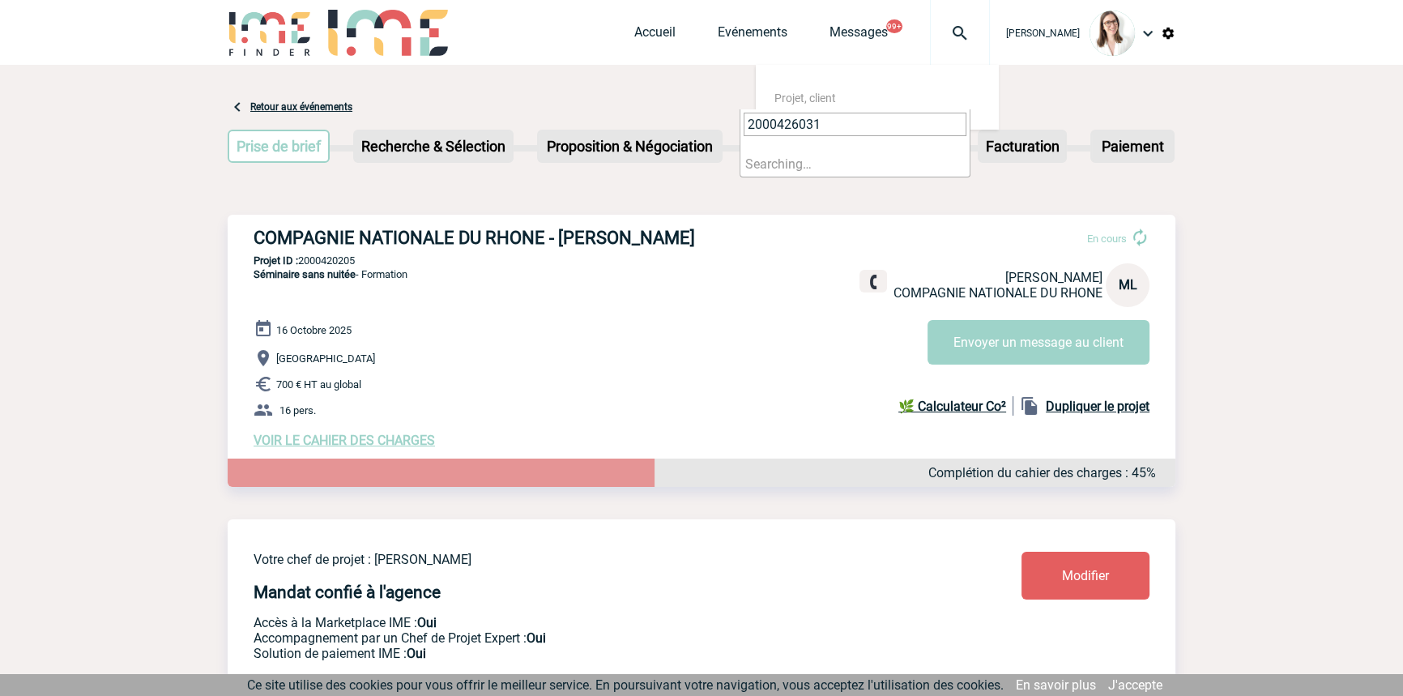
type input "2000426031"
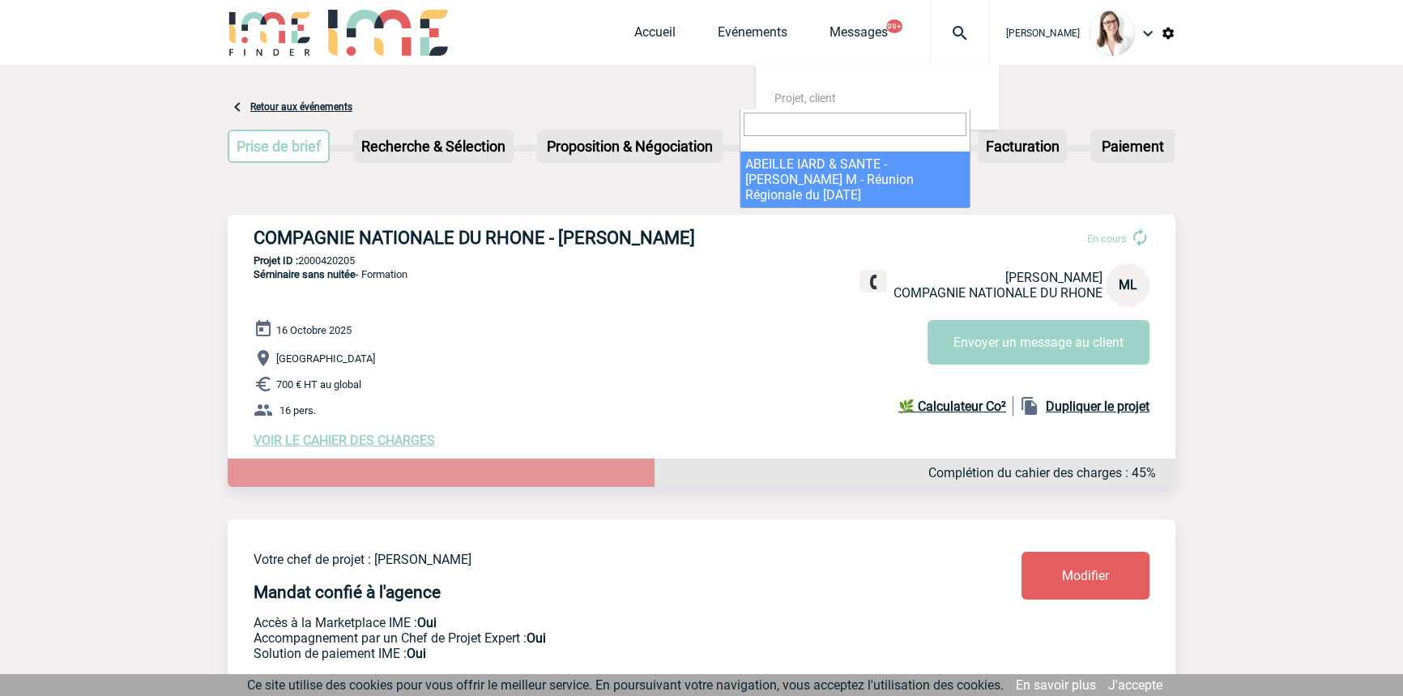
select select "25532"
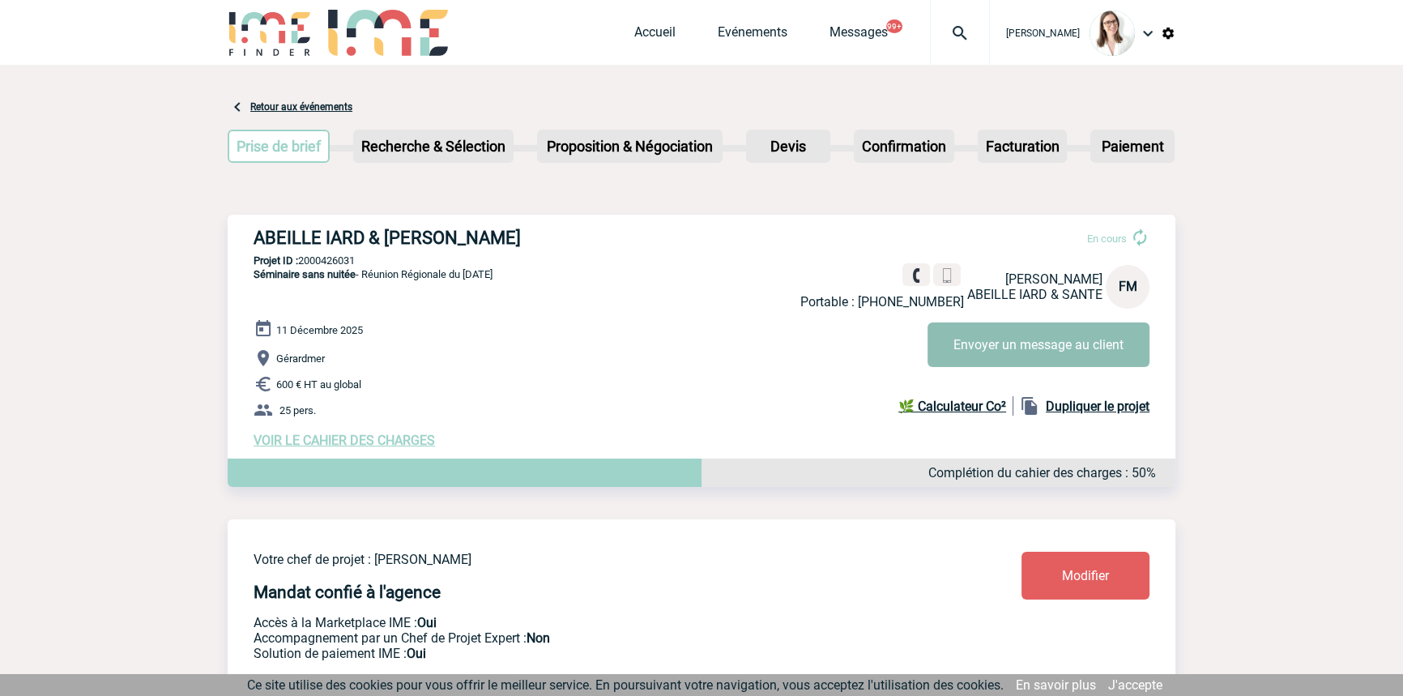
click at [1006, 365] on button "Envoyer un message au client" at bounding box center [1039, 344] width 222 height 45
click at [931, 39] on img at bounding box center [960, 32] width 58 height 19
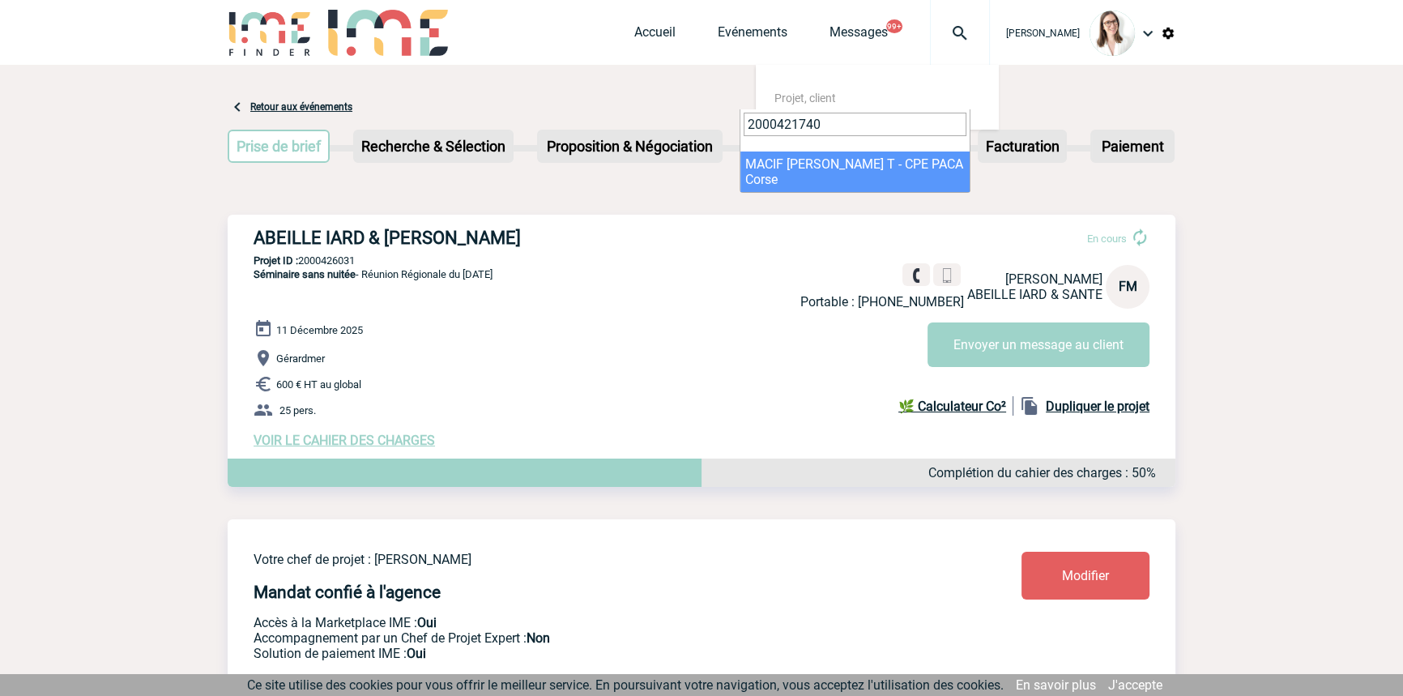
type input "2000421740"
drag, startPoint x: 825, startPoint y: 184, endPoint x: 813, endPoint y: 154, distance: 32.7
select select "21241"
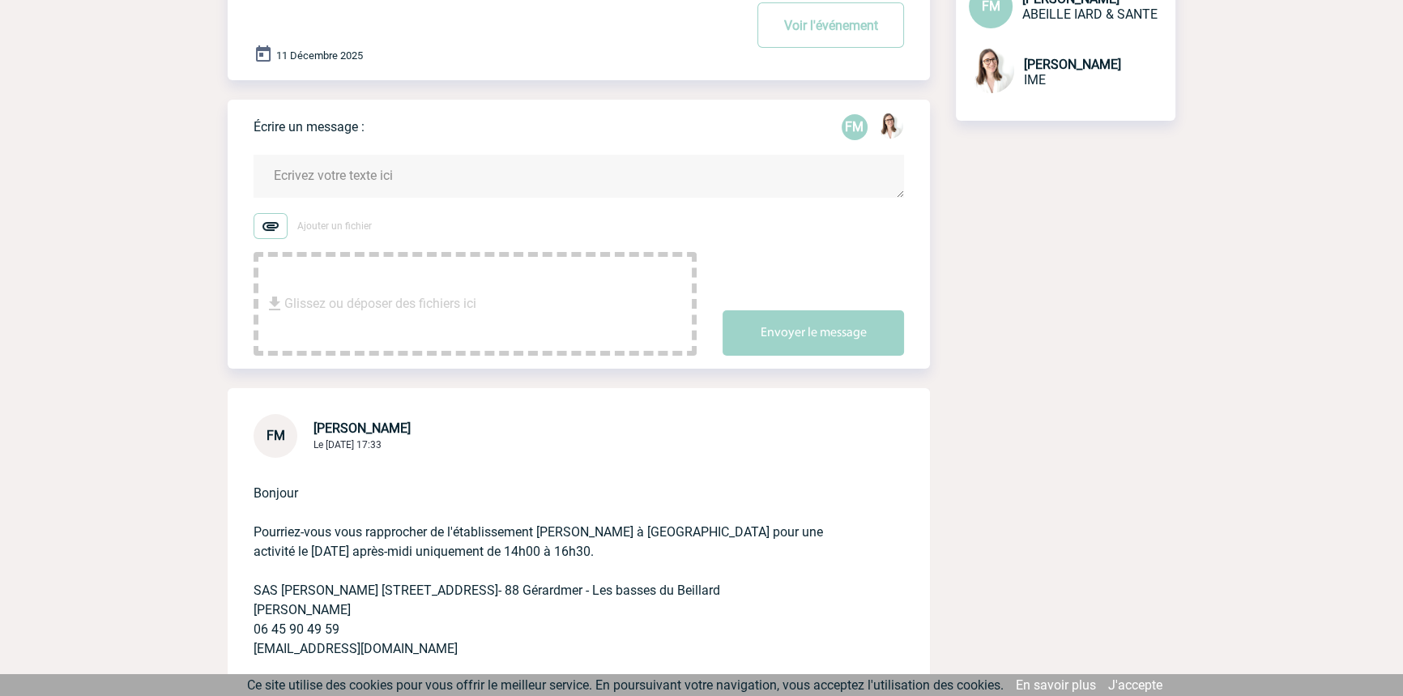
scroll to position [138, 0]
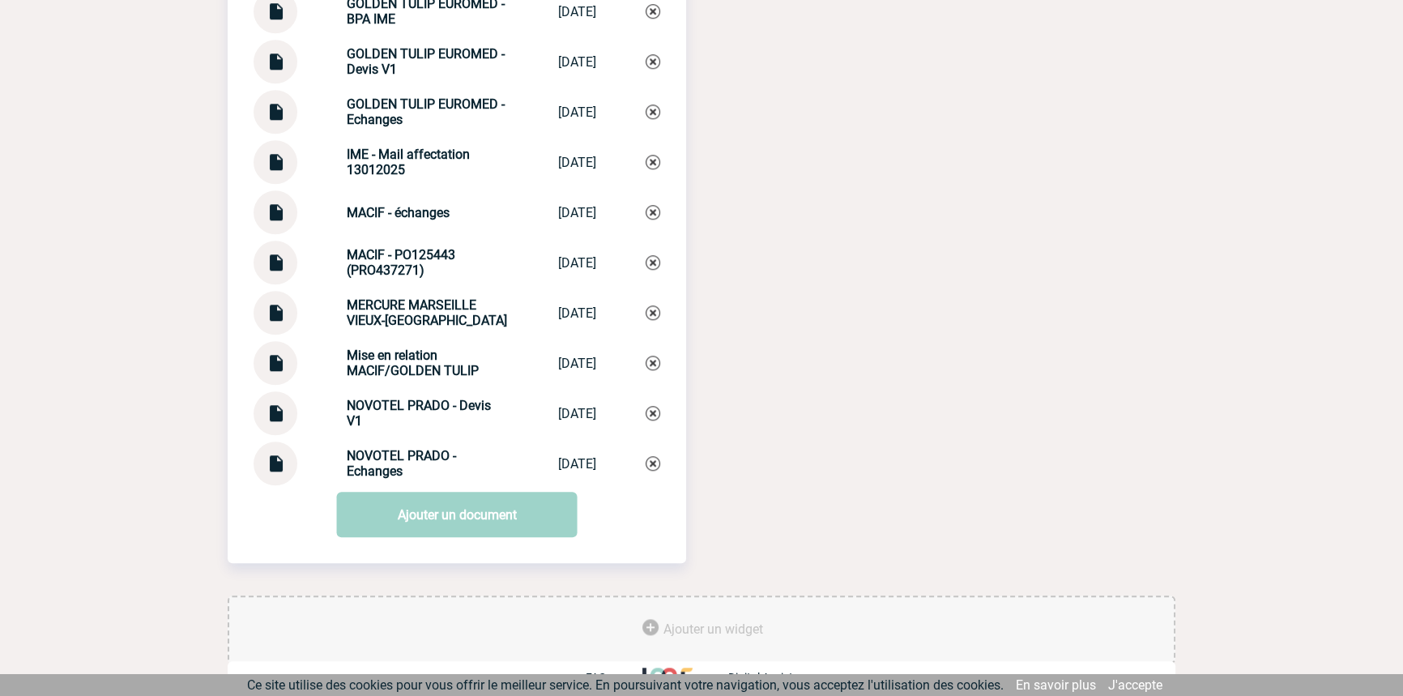
scroll to position [1913, 0]
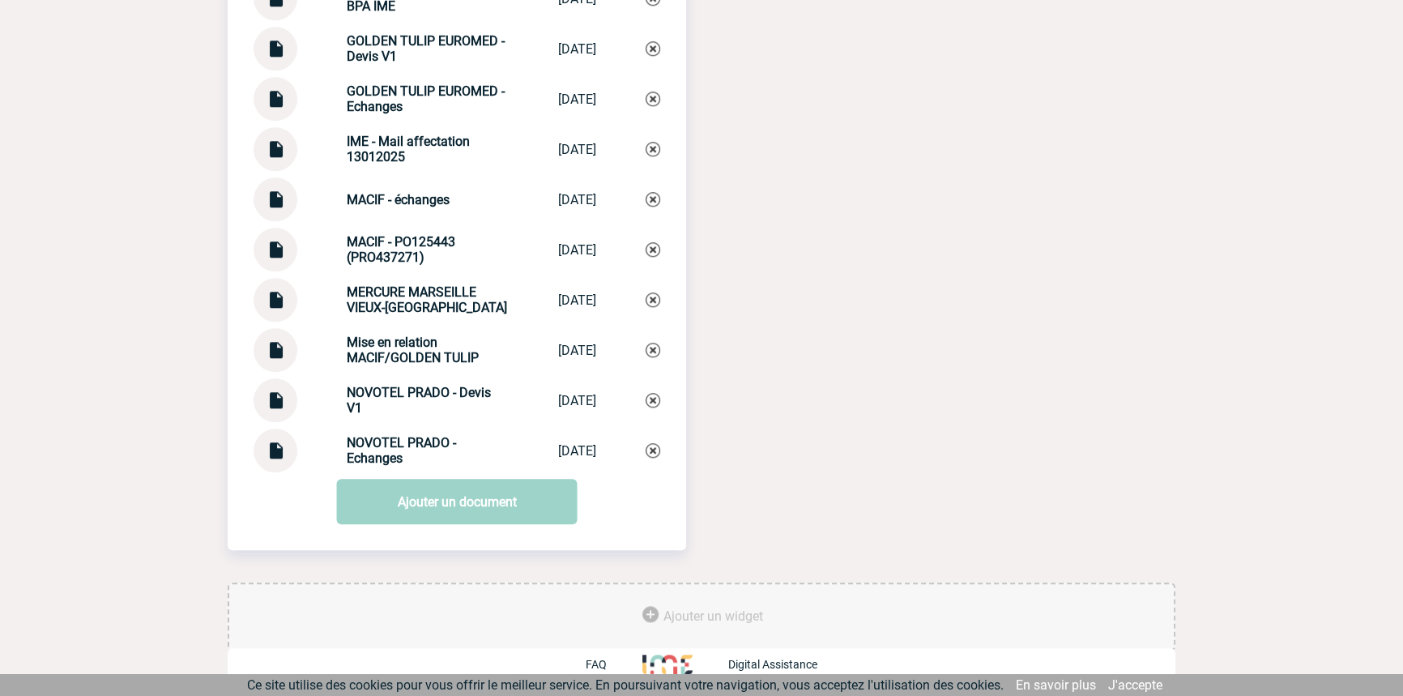
click at [399, 348] on strong "Mise en relation MACIF/GOLDEN TULIP" at bounding box center [413, 350] width 132 height 31
copy div "Mise en relation MACIF/GOLDEN TULIP Mise en relatio..."
click at [404, 352] on strong "Mise en relation MACIF/GOLDEN TULIP" at bounding box center [413, 350] width 132 height 31
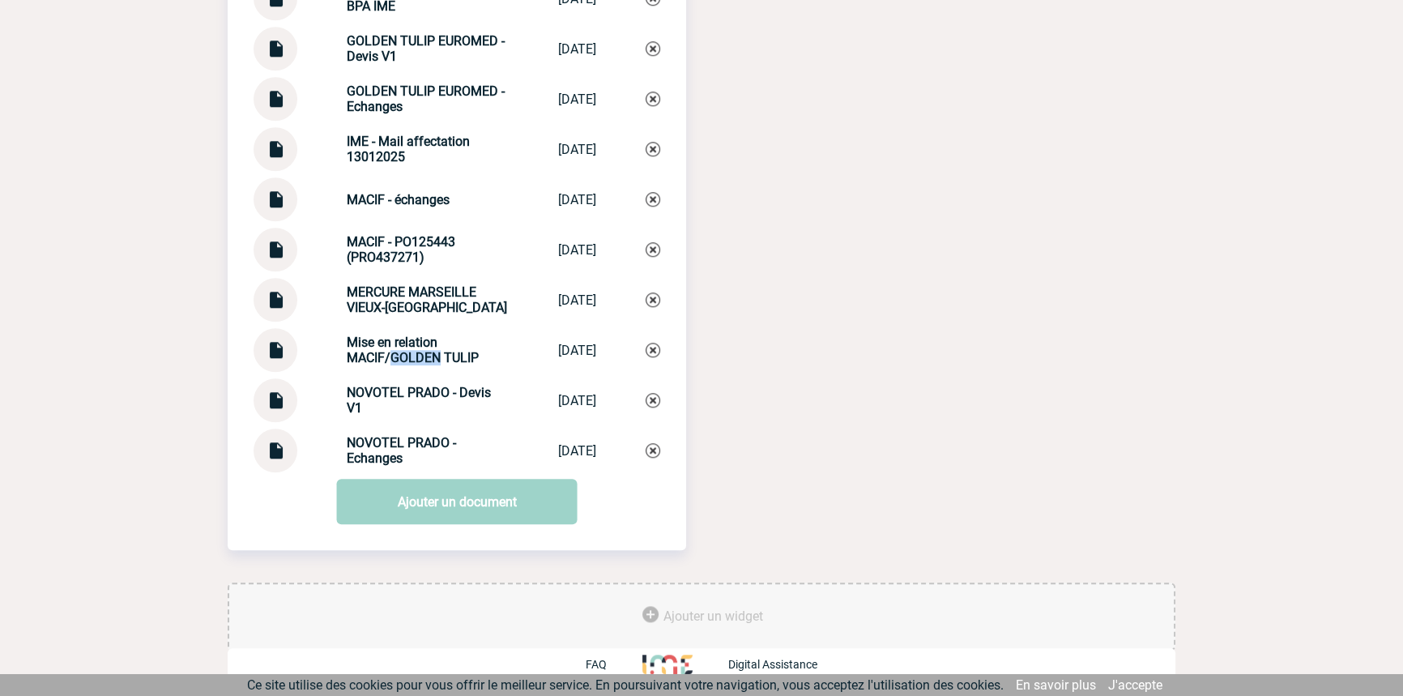
click at [404, 351] on strong "Mise en relation MACIF/GOLDEN TULIP" at bounding box center [413, 350] width 132 height 31
click at [405, 351] on strong "Mise en relation MACIF/GOLDEN TULIP" at bounding box center [413, 350] width 132 height 31
click at [654, 345] on img at bounding box center [653, 350] width 15 height 15
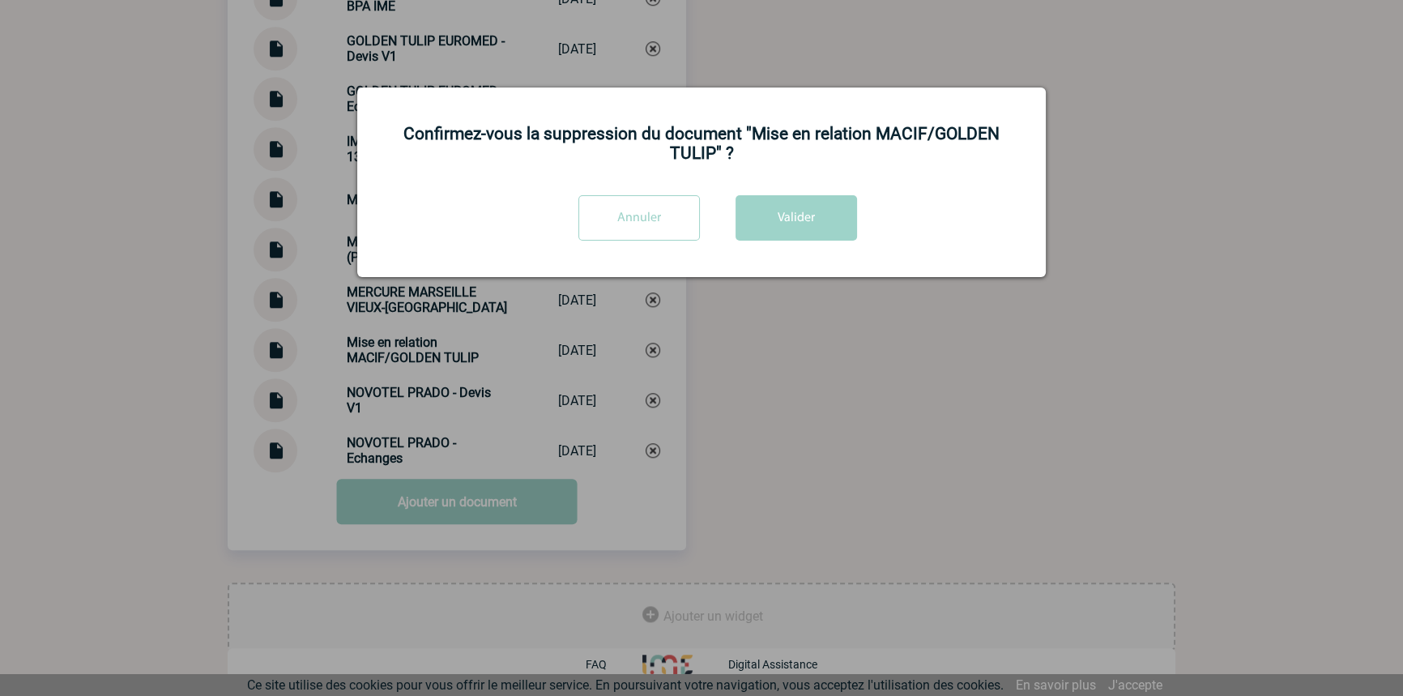
click at [770, 182] on div "Confirmez-vous la suppression du document "Mise en relation MACIF/GOLDEN TULIP"…" at bounding box center [701, 182] width 689 height 190
drag, startPoint x: 779, startPoint y: 219, endPoint x: 760, endPoint y: 235, distance: 25.3
click at [781, 219] on button "Valider" at bounding box center [797, 217] width 122 height 45
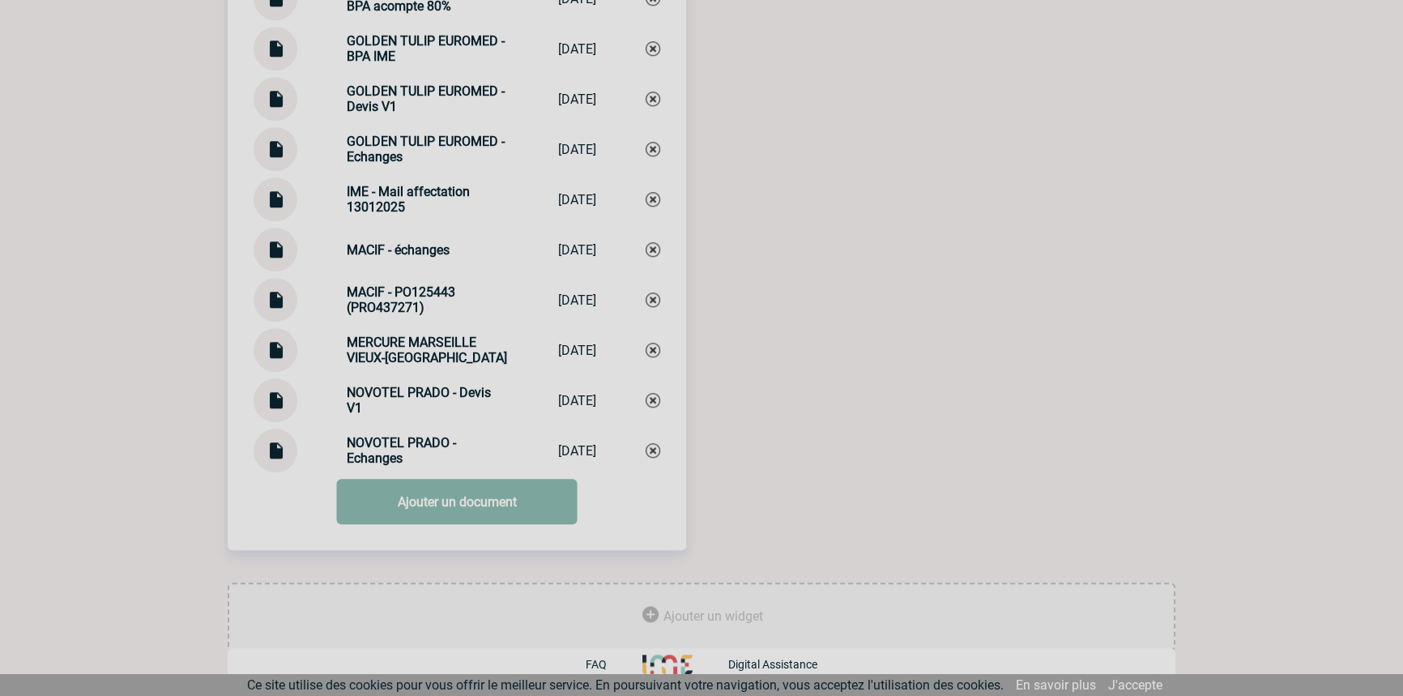
click at [364, 502] on link "Ajouter un document" at bounding box center [457, 501] width 241 height 45
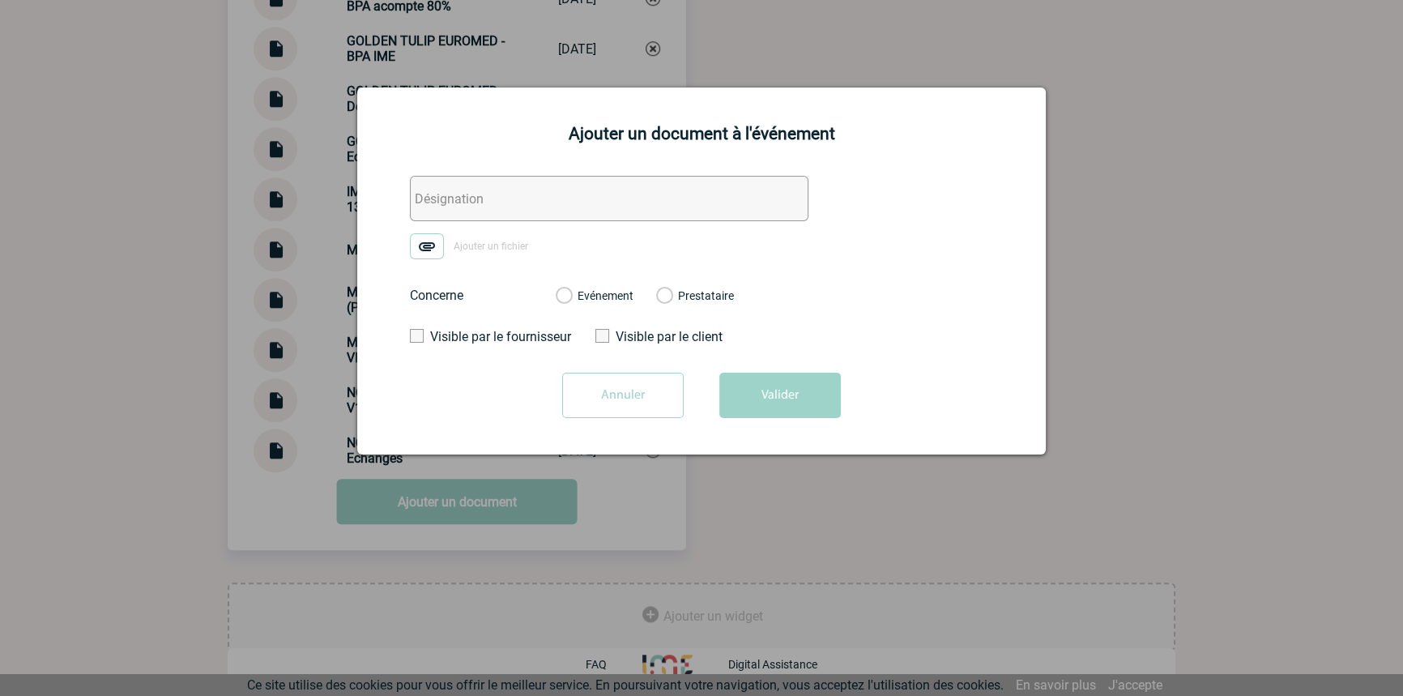
click at [439, 195] on input "text" at bounding box center [609, 198] width 399 height 45
paste input "Mise en relation MACIF/GOLDEN TULIP"
type input "Mise en relation MACIF/GOLDEN TULIP"
click at [434, 233] on form "Mise en relation MACIF/GOLDEN TULIP Ajouter un fichier Concerne Evénement Prest…" at bounding box center [701, 303] width 648 height 254
click at [434, 242] on img at bounding box center [427, 246] width 34 height 26
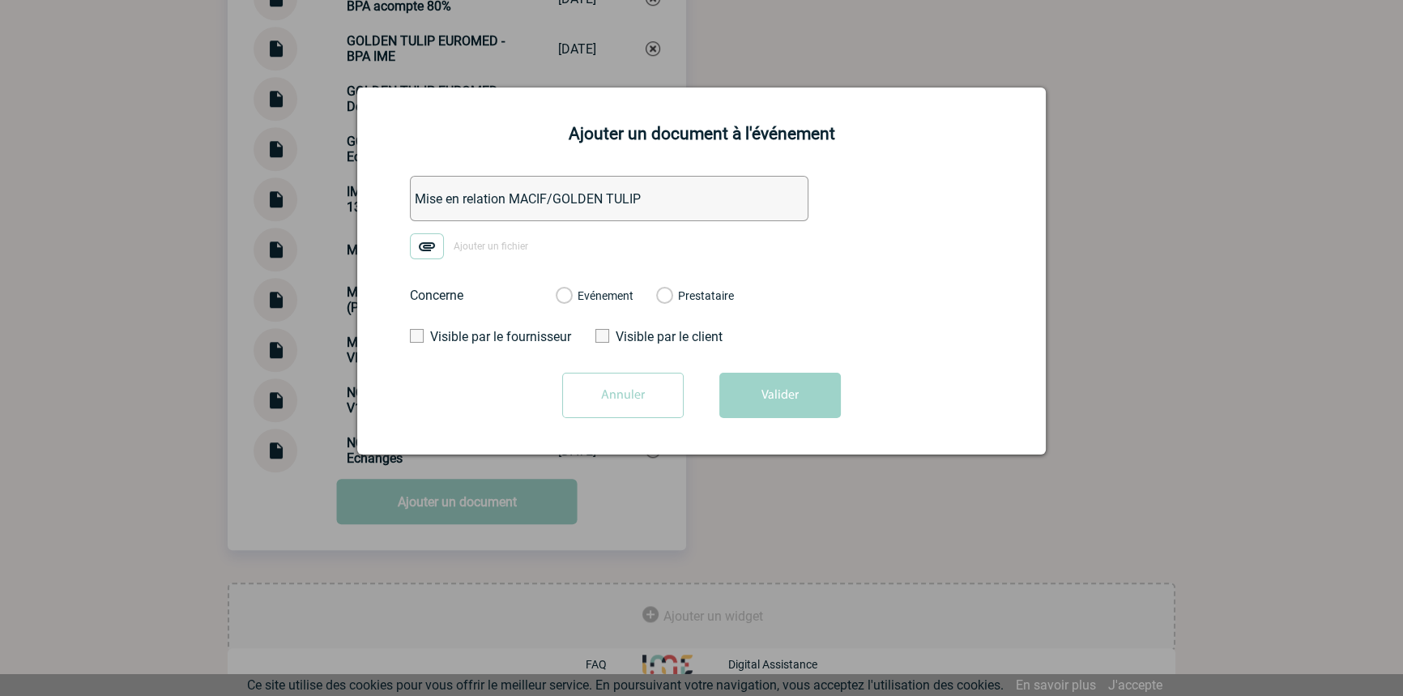
click at [0, 0] on input "Ajouter un fichier" at bounding box center [0, 0] width 0 height 0
click at [571, 300] on label "Evénement" at bounding box center [563, 296] width 15 height 15
click at [0, 0] on input "Evénement" at bounding box center [0, 0] width 0 height 0
click at [753, 389] on button "Valider" at bounding box center [780, 395] width 122 height 45
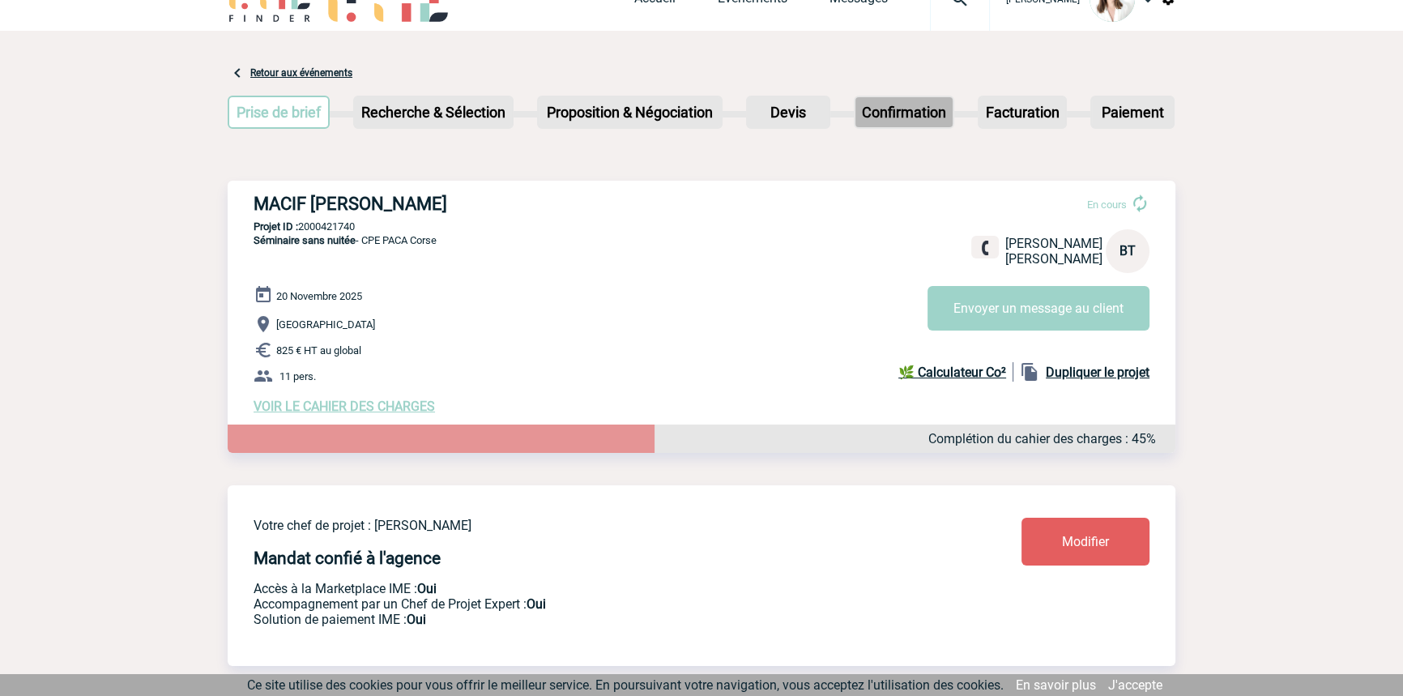
scroll to position [0, 0]
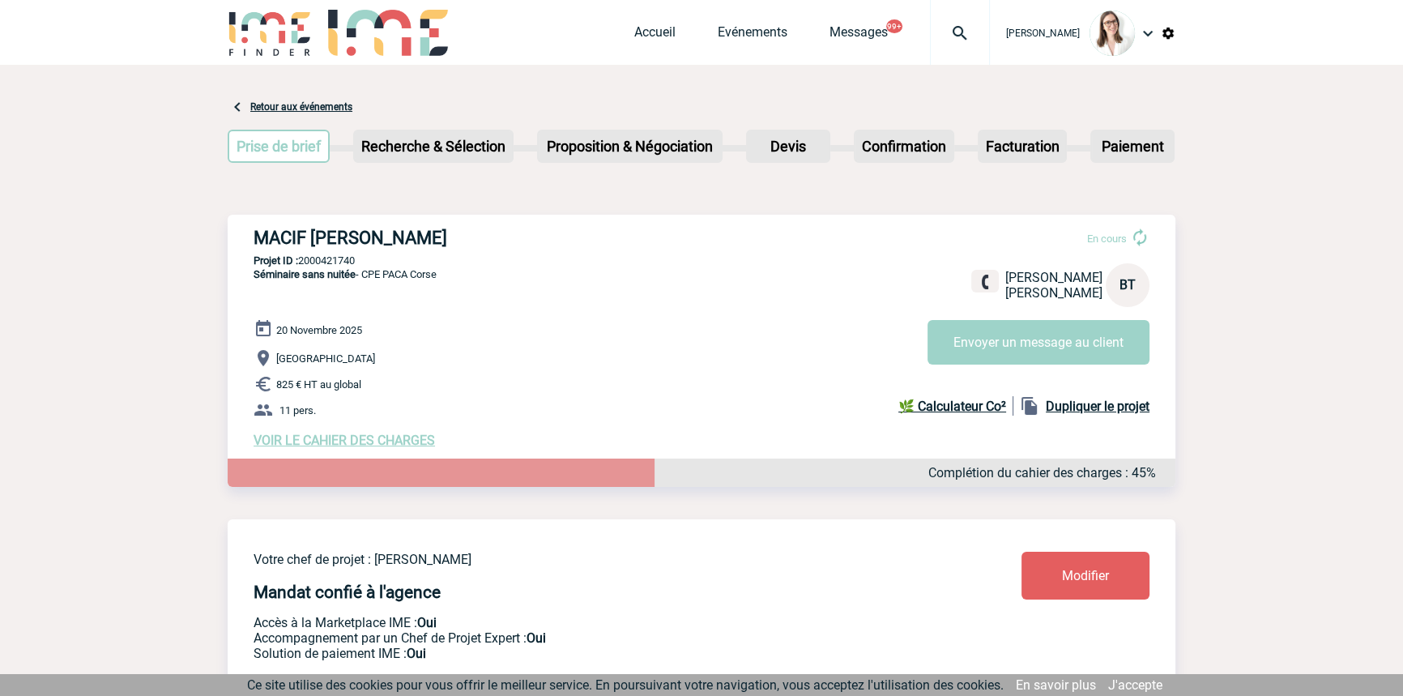
click at [930, 62] on div at bounding box center [960, 32] width 60 height 65
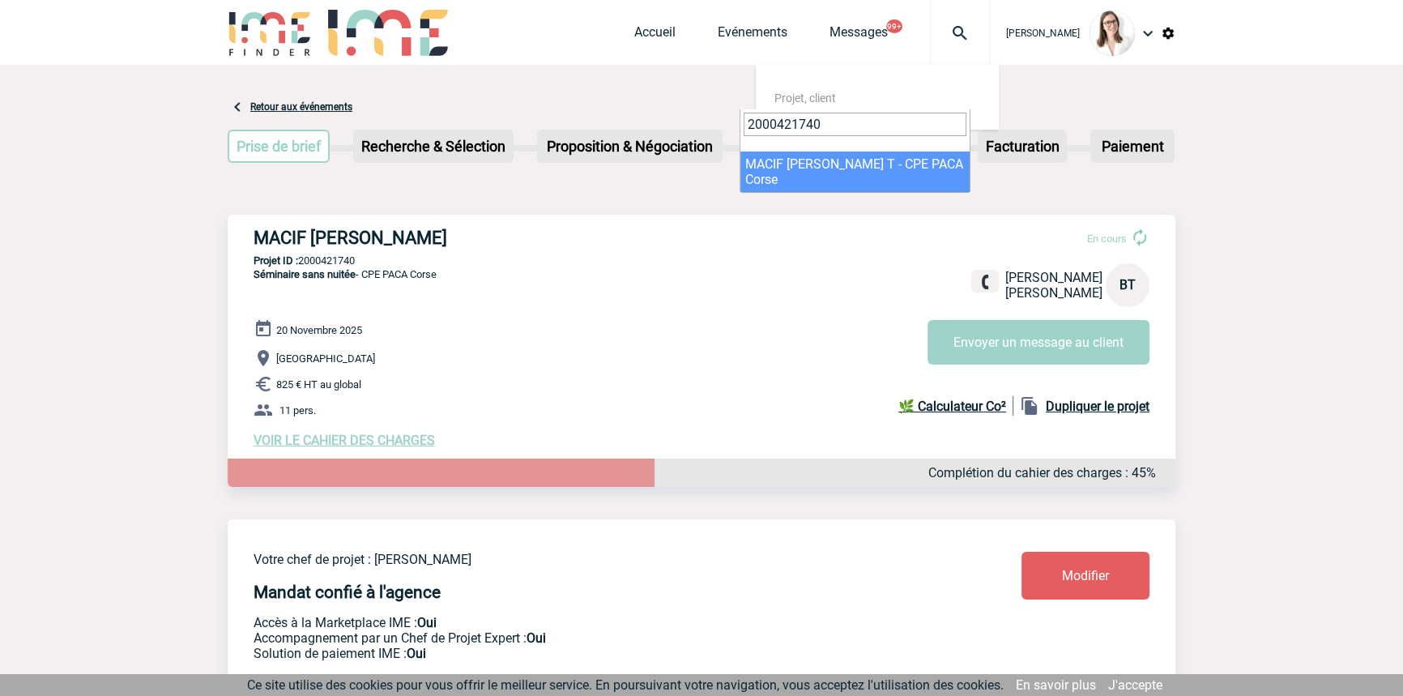
type input "2000421740"
drag, startPoint x: 852, startPoint y: 160, endPoint x: 854, endPoint y: 181, distance: 21.1
select select "21241"
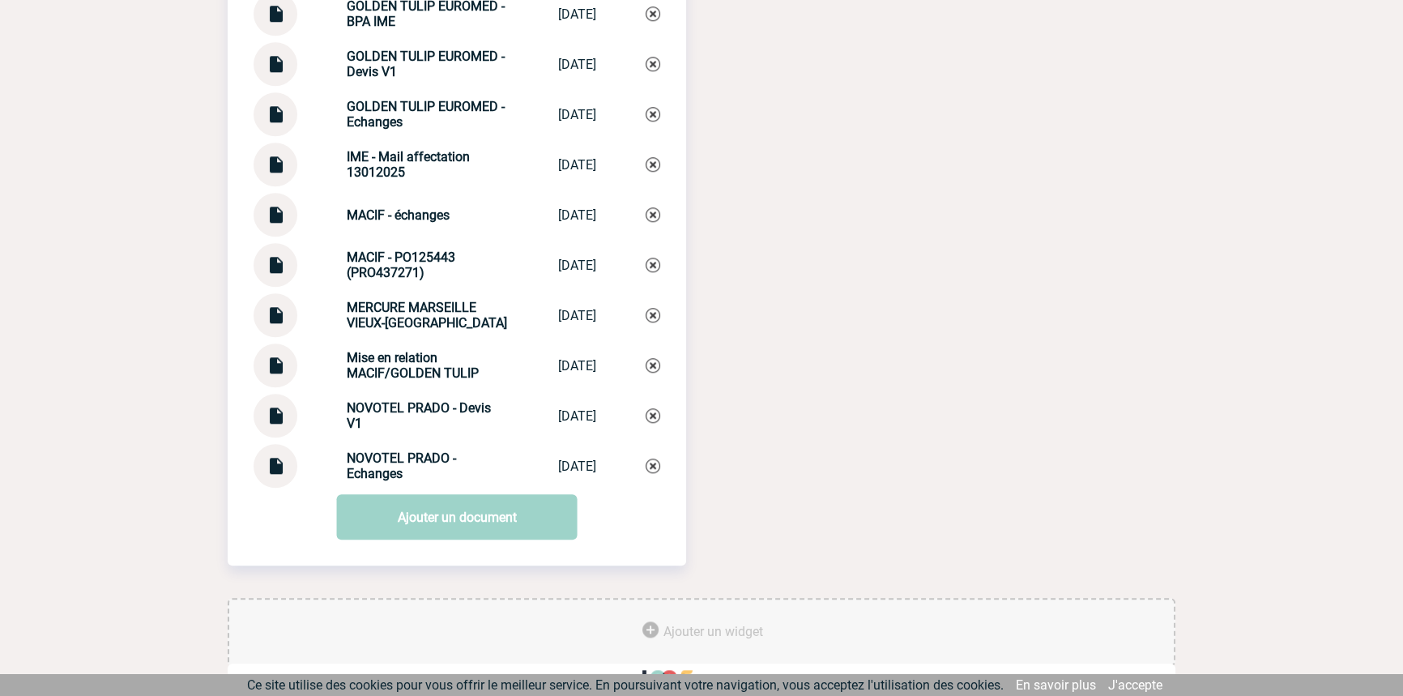
scroll to position [1913, 0]
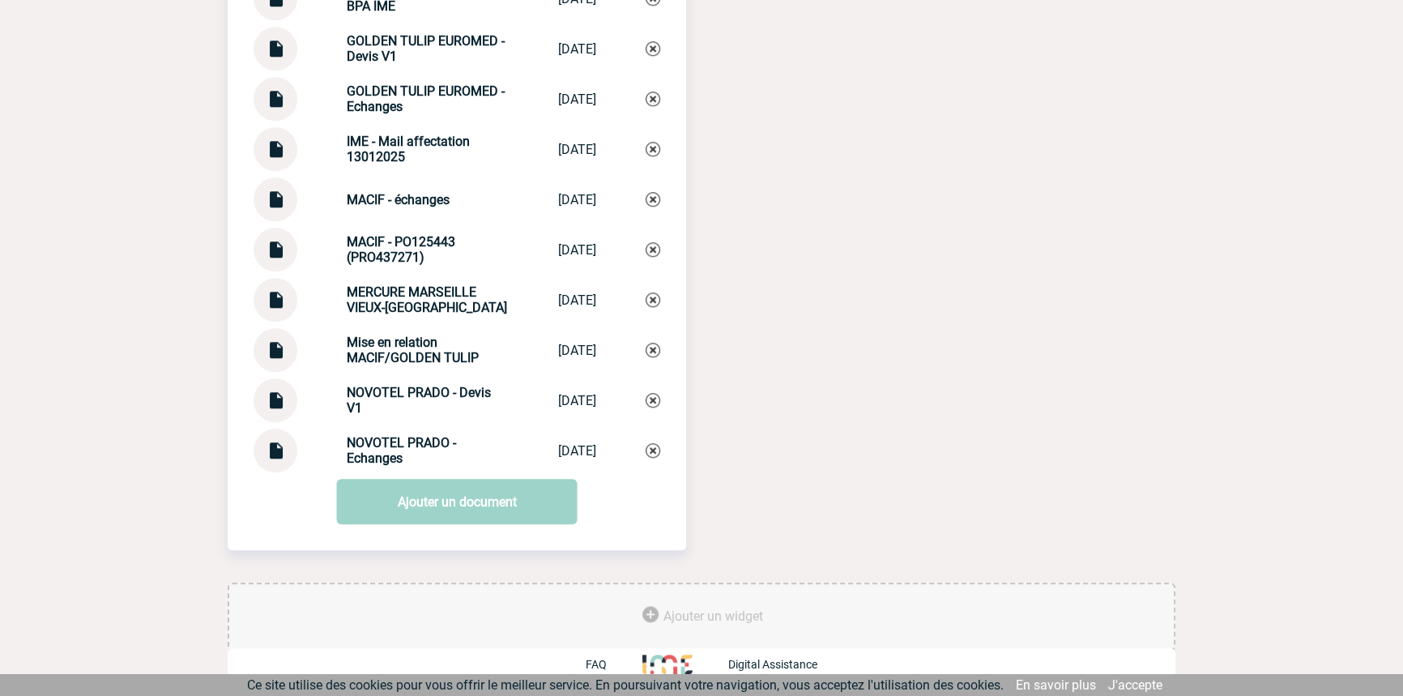
click at [370, 335] on strong "Mise en relation MACIF/GOLDEN TULIP" at bounding box center [413, 350] width 132 height 31
click at [371, 335] on strong "Mise en relation MACIF/GOLDEN TULIP" at bounding box center [413, 350] width 132 height 31
click at [372, 334] on div "Mise en relation MACIF/GOLDEN TULIP Mise en relatio... 15/10/2025" at bounding box center [457, 350] width 407 height 44
copy div "Mise en relation MACIF/GOLDEN TULIP Mise en relatio..."
click at [649, 350] on img at bounding box center [653, 350] width 15 height 15
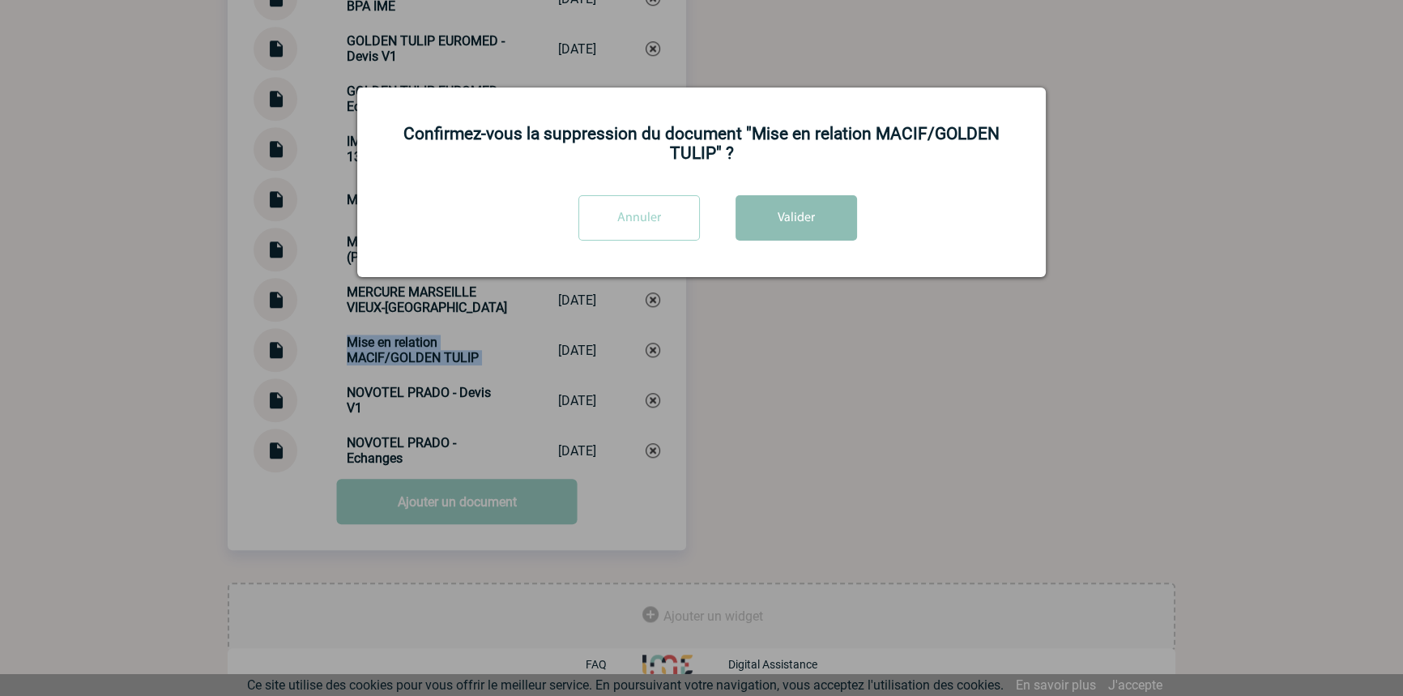
click at [747, 218] on button "Valider" at bounding box center [797, 217] width 122 height 45
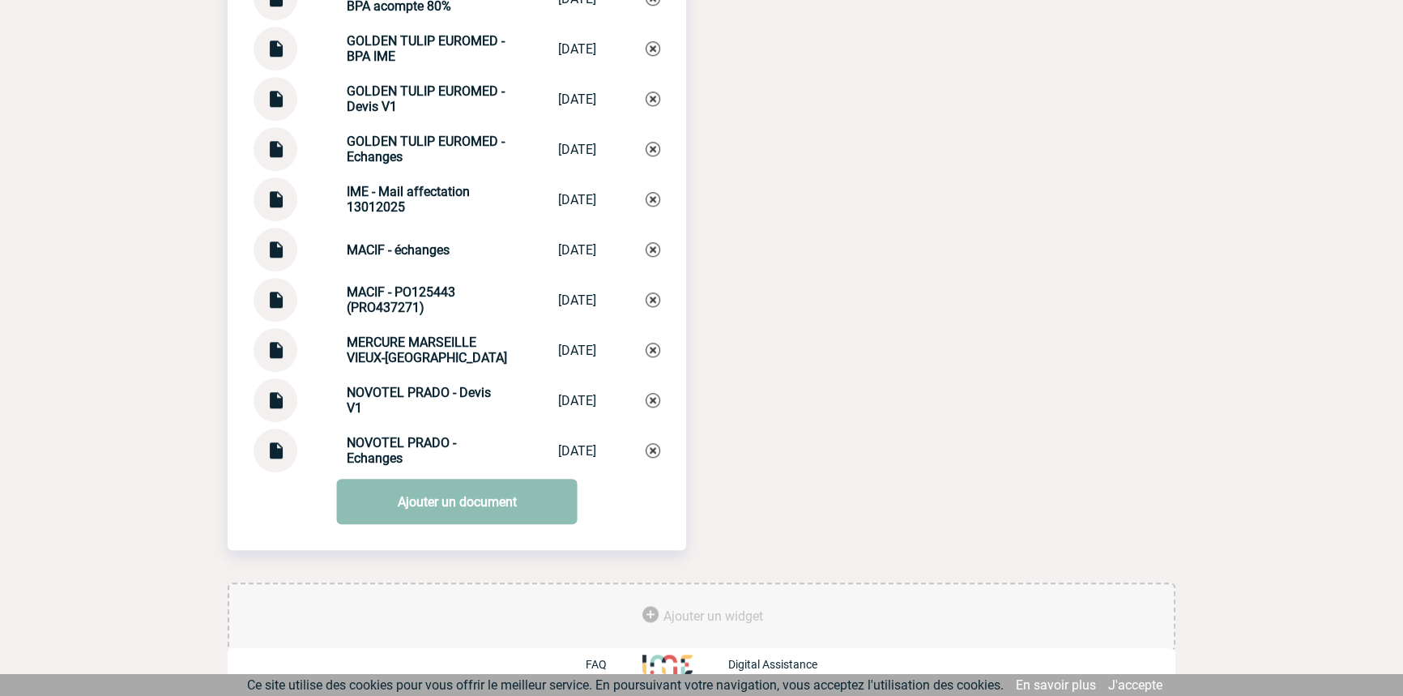
click at [361, 510] on link "Ajouter un document" at bounding box center [457, 501] width 241 height 45
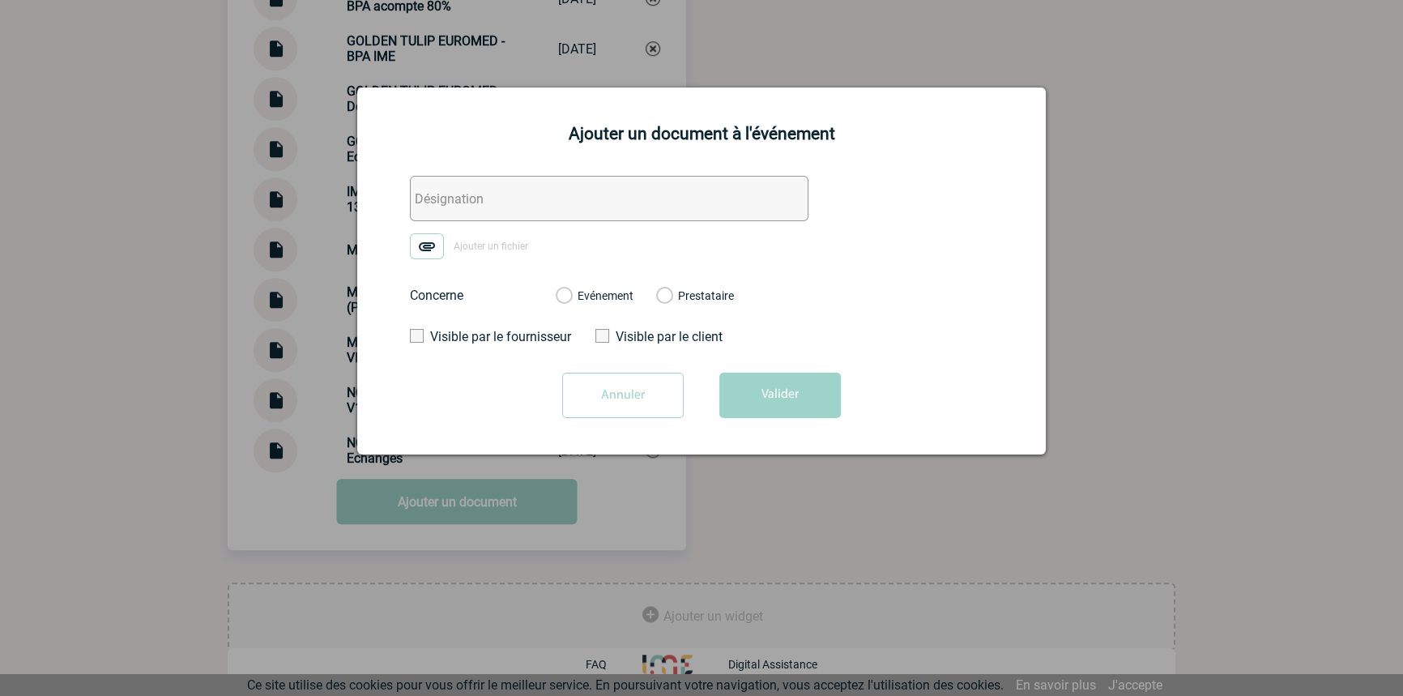
click at [463, 199] on input "text" at bounding box center [609, 198] width 399 height 45
paste input "Mise en relation MACIF/GOLDEN TULIP"
type input "Mise en relation MACIF/GOLDEN TULIP"
click at [422, 254] on img at bounding box center [427, 246] width 34 height 26
click at [0, 0] on input "Ajouter un fichier" at bounding box center [0, 0] width 0 height 0
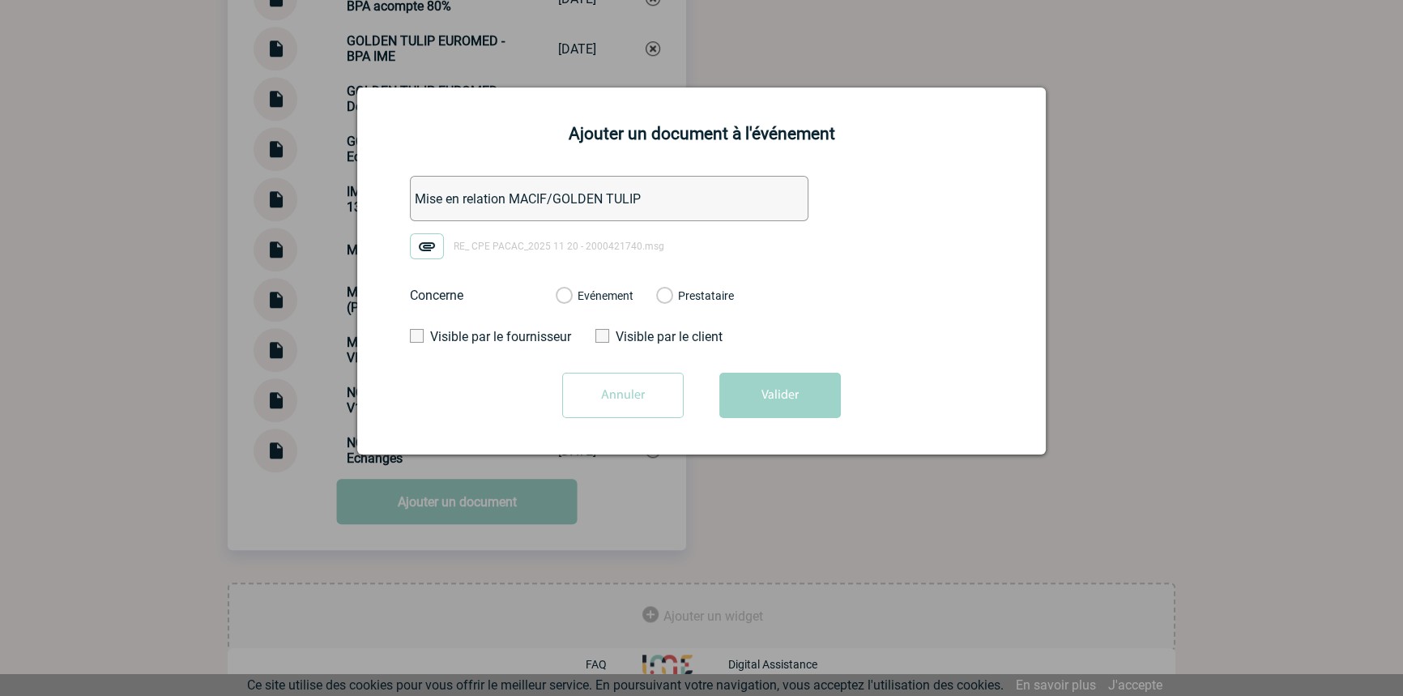
click at [571, 300] on label "Evénement" at bounding box center [563, 296] width 15 height 15
click at [0, 0] on input "Evénement" at bounding box center [0, 0] width 0 height 0
click at [754, 386] on button "Valider" at bounding box center [780, 395] width 122 height 45
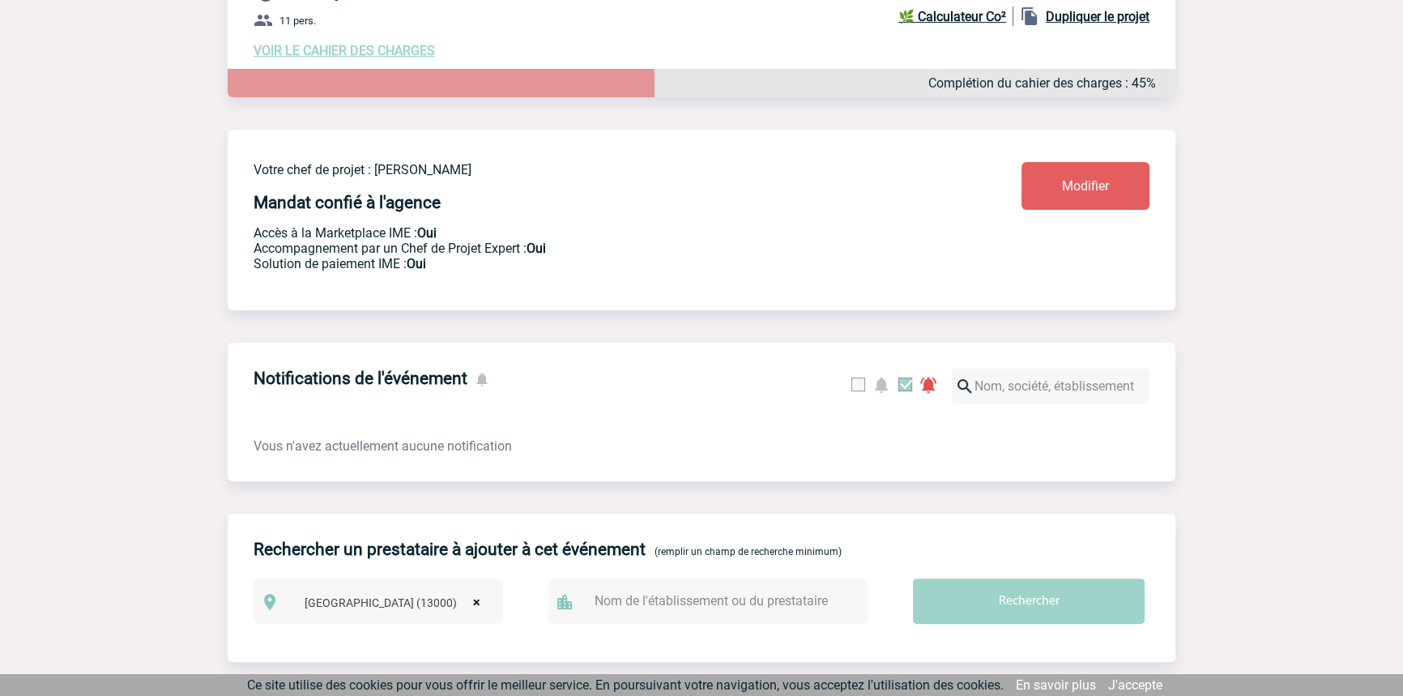
scroll to position [0, 0]
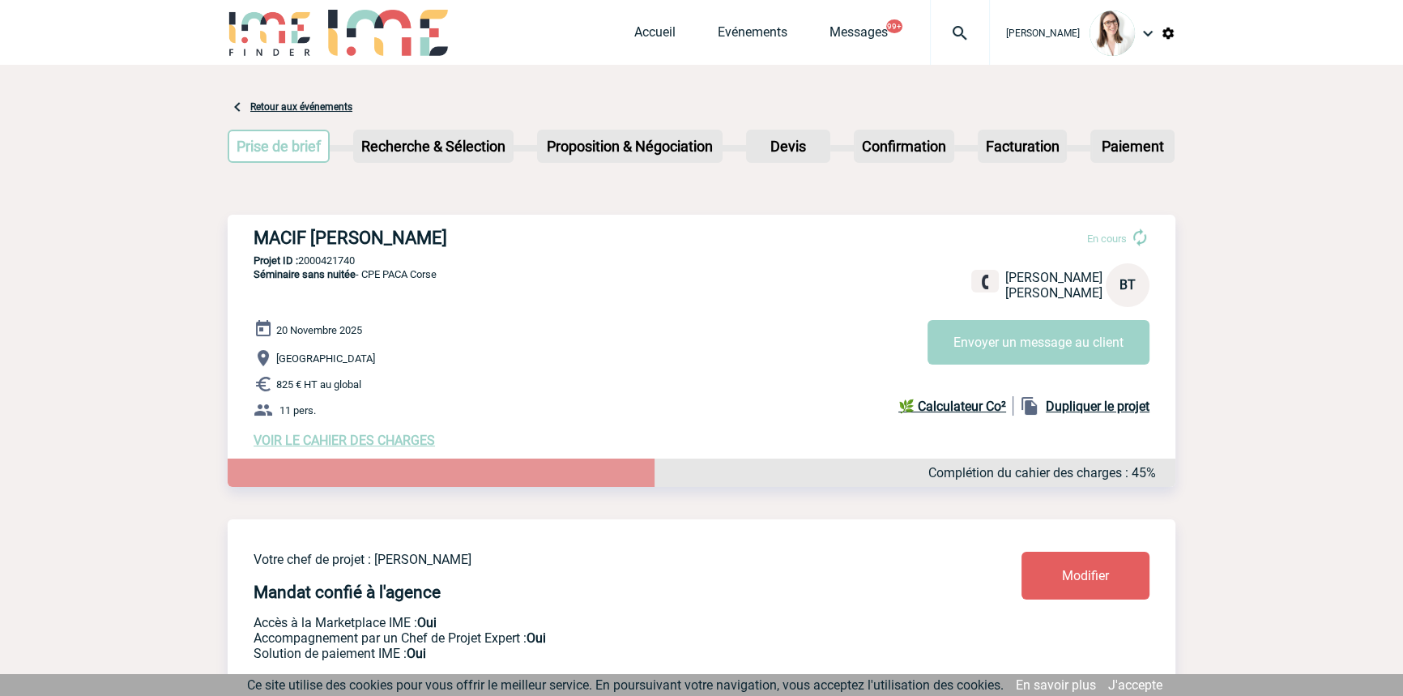
click at [932, 16] on div at bounding box center [960, 32] width 60 height 65
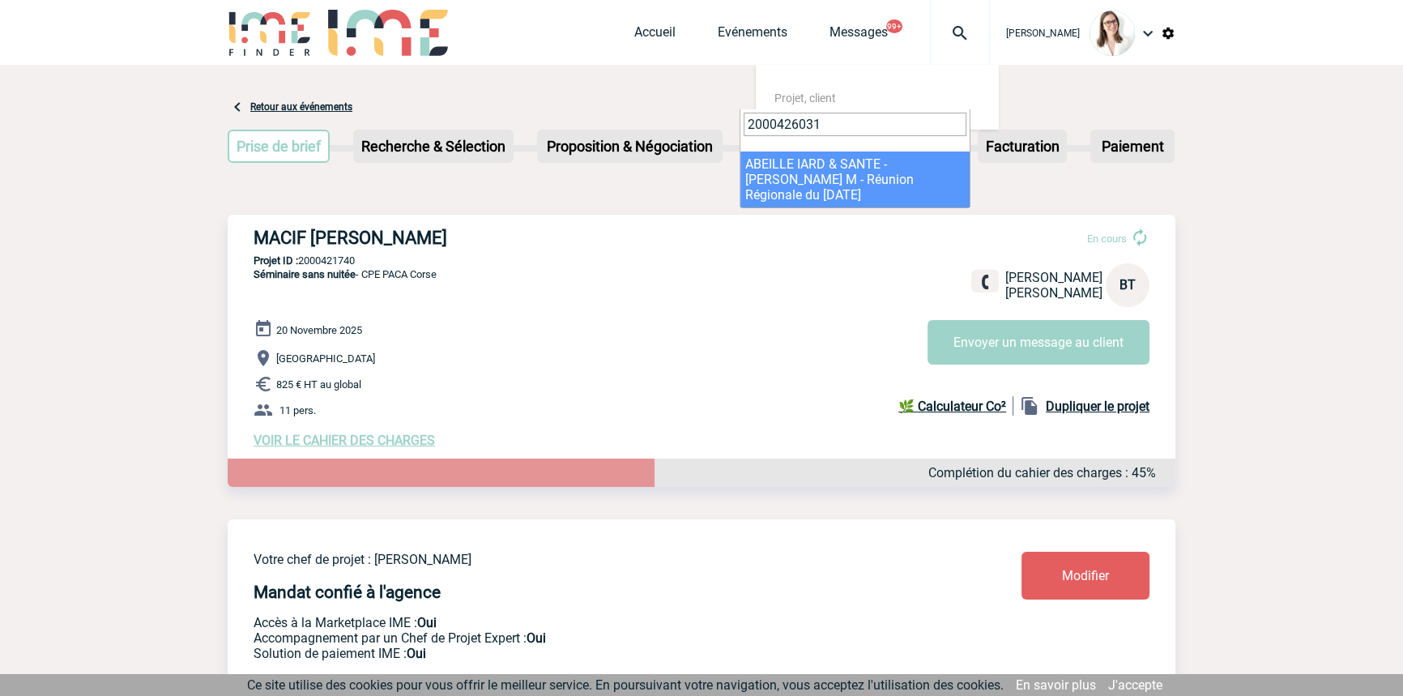
type input "2000426031"
select select "25532"
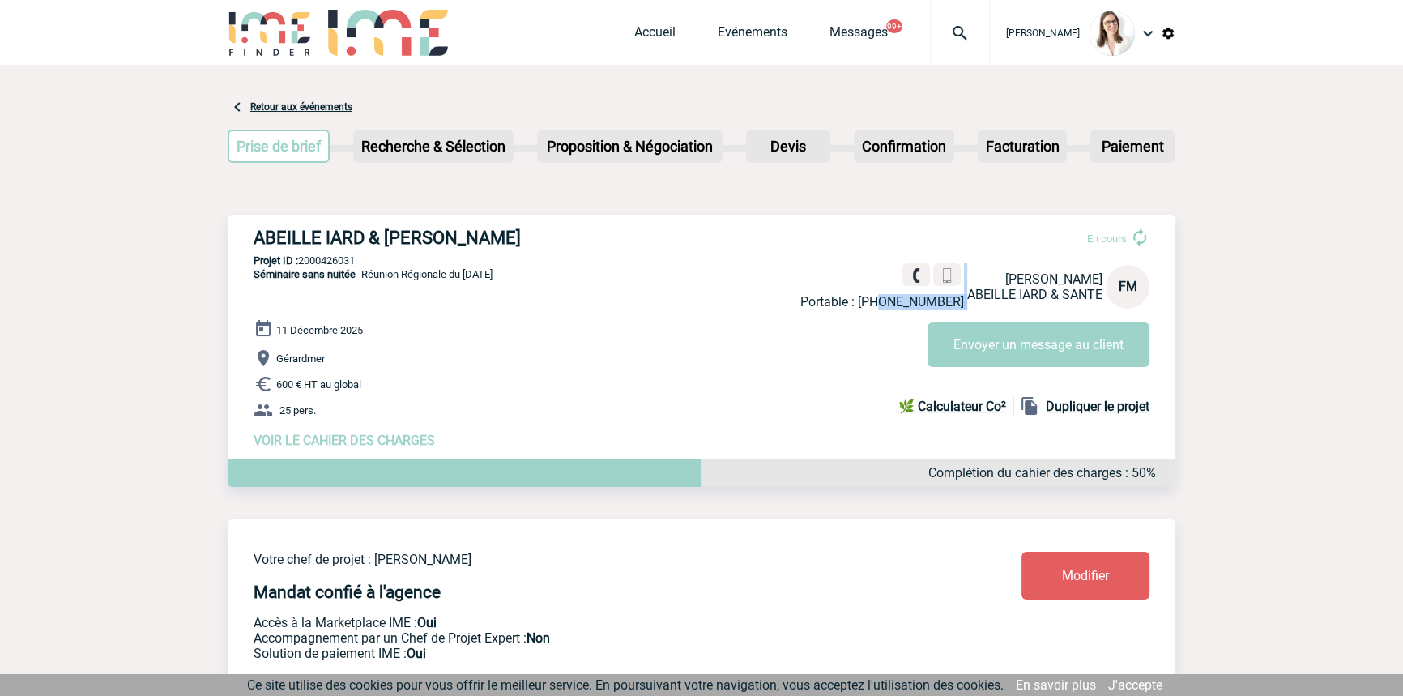
drag, startPoint x: 957, startPoint y: 301, endPoint x: 898, endPoint y: 306, distance: 58.6
click at [898, 306] on div "Portable : [PHONE_NUMBER] [PERSON_NAME] IARD & SANTE FM" at bounding box center [974, 286] width 349 height 46
drag, startPoint x: 908, startPoint y: 303, endPoint x: 922, endPoint y: 299, distance: 14.4
click at [909, 303] on p "Portable : [PHONE_NUMBER]" at bounding box center [882, 301] width 164 height 15
click at [950, 296] on p "Portable : [PHONE_NUMBER]" at bounding box center [882, 301] width 164 height 15
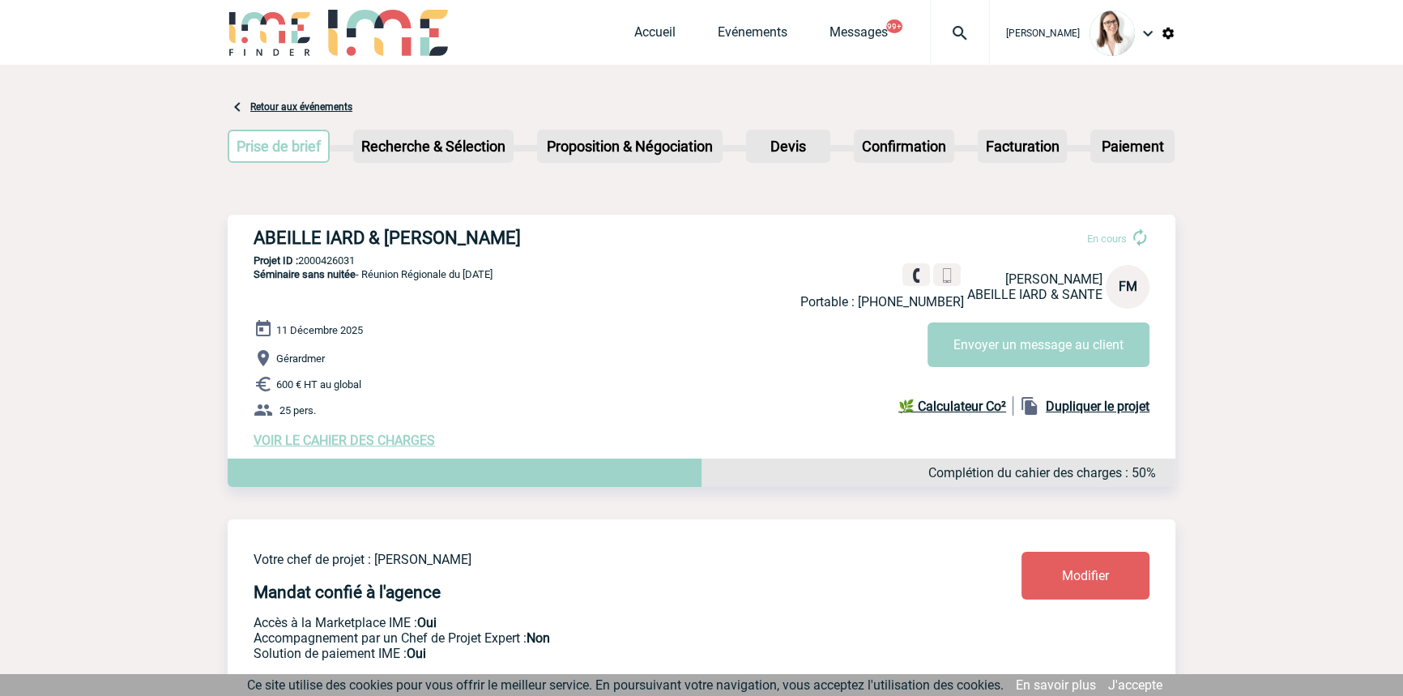
click at [954, 311] on div "En cours Portable : [PHONE_NUMBER] [PERSON_NAME] IARD & SANTE FM Envoyer un mes…" at bounding box center [981, 291] width 362 height 152
drag, startPoint x: 883, startPoint y: 300, endPoint x: 962, endPoint y: 299, distance: 78.6
click at [962, 299] on p "Portable : [PHONE_NUMBER]" at bounding box center [882, 301] width 164 height 15
copy p "[PHONE_NUMBER]"
